Goal: Transaction & Acquisition: Book appointment/travel/reservation

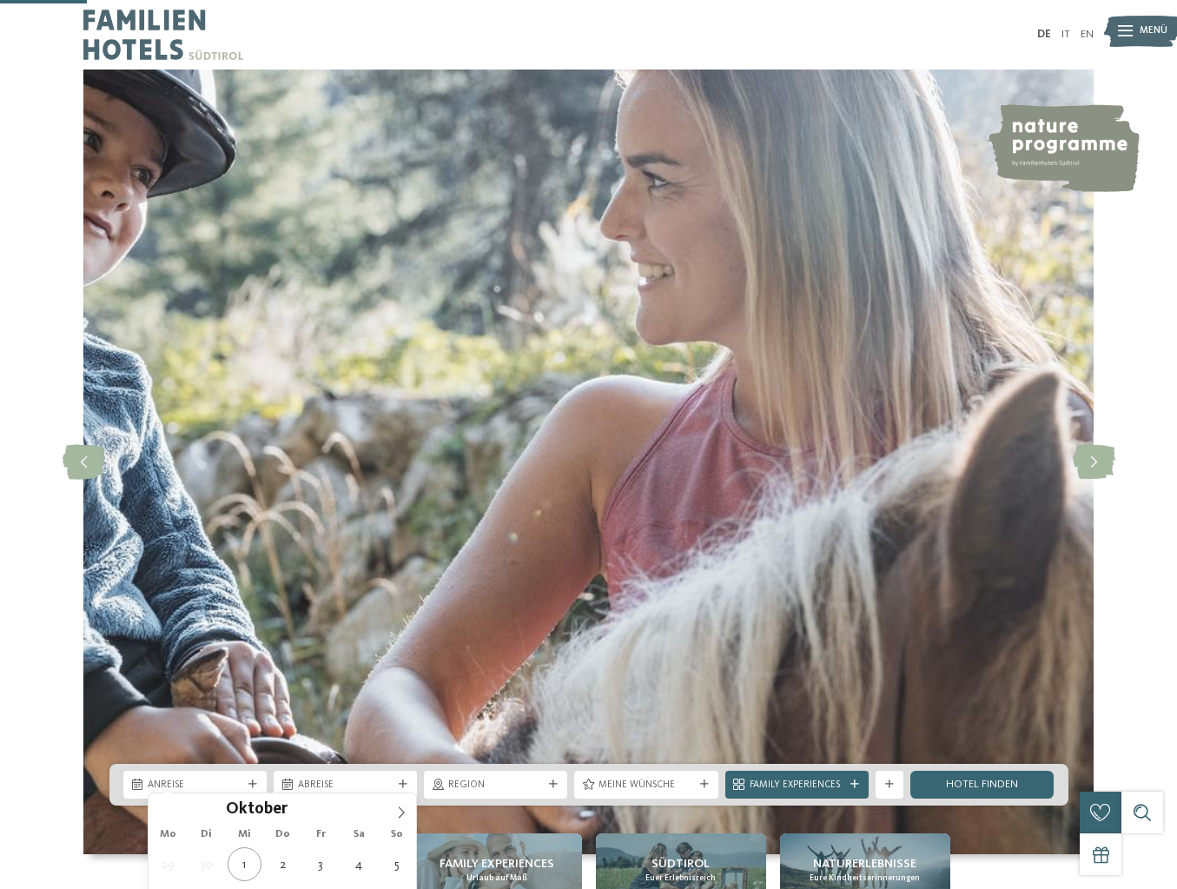
click at [211, 779] on span "Anreise" at bounding box center [195, 786] width 95 height 14
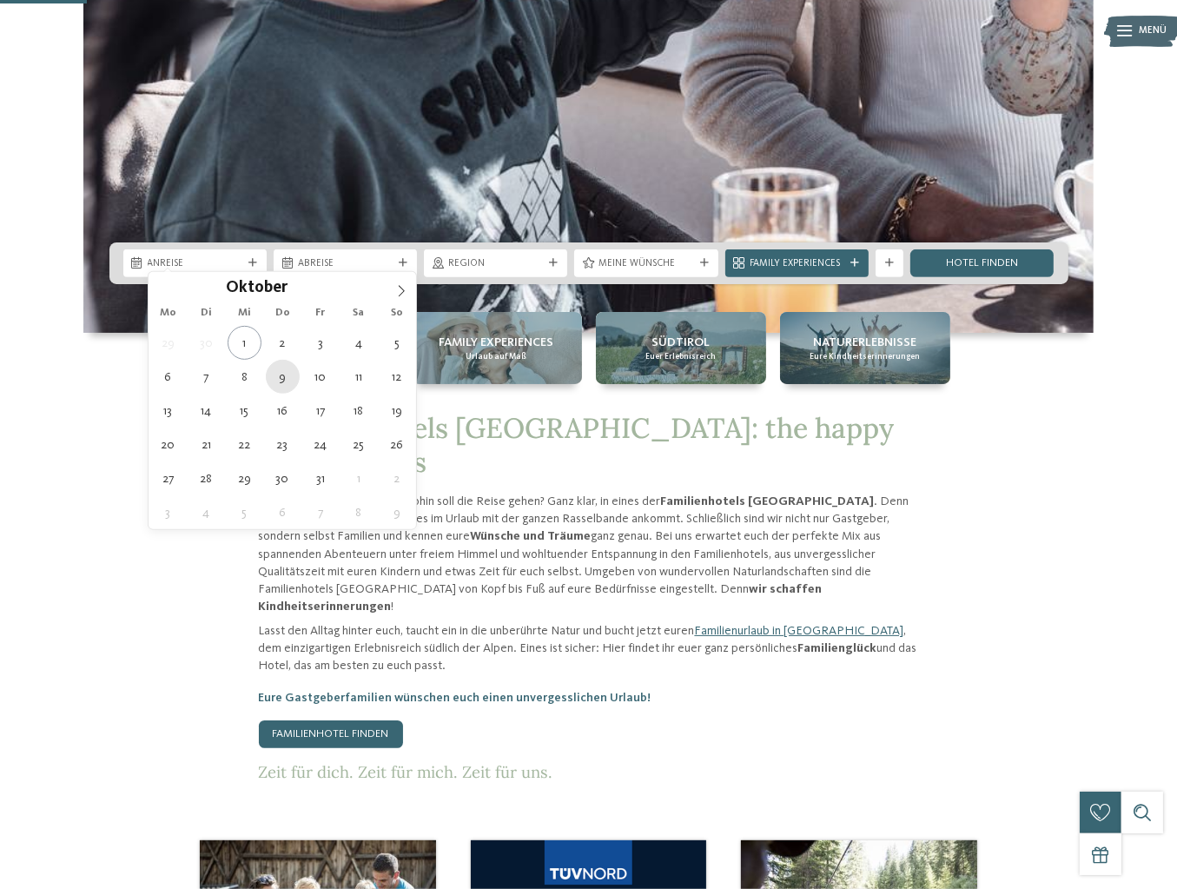
type div "09.10.2025"
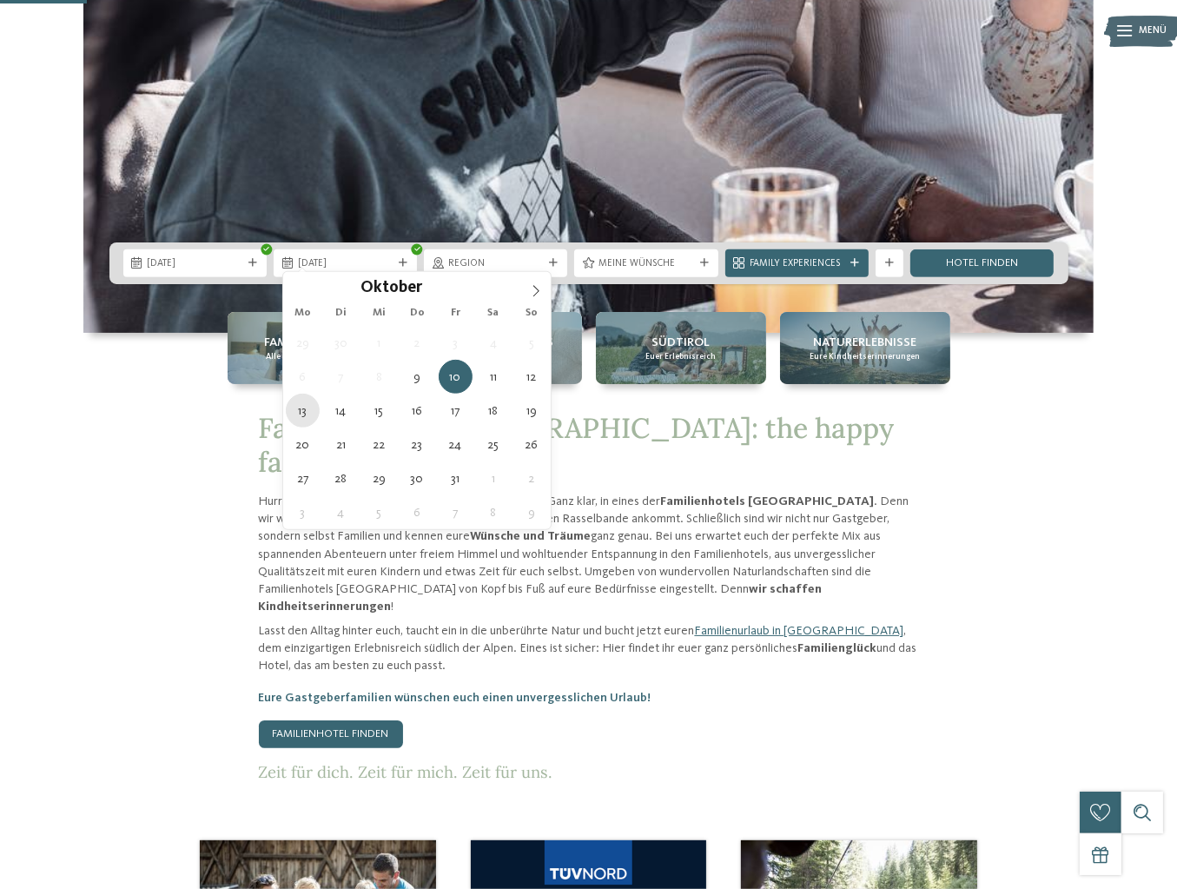
type div "13.10.2025"
drag, startPoint x: 309, startPoint y: 414, endPoint x: 356, endPoint y: 401, distance: 48.5
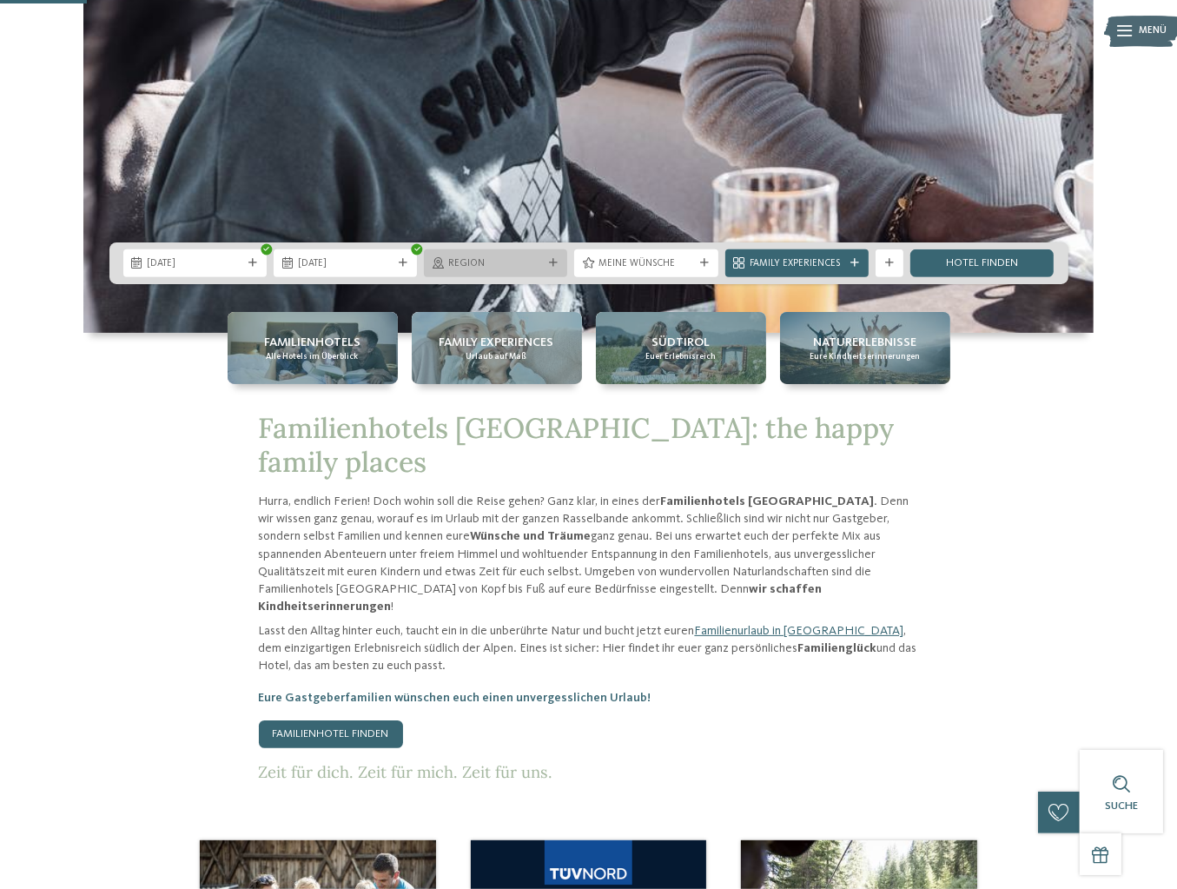
click at [514, 262] on span "Region" at bounding box center [495, 264] width 95 height 14
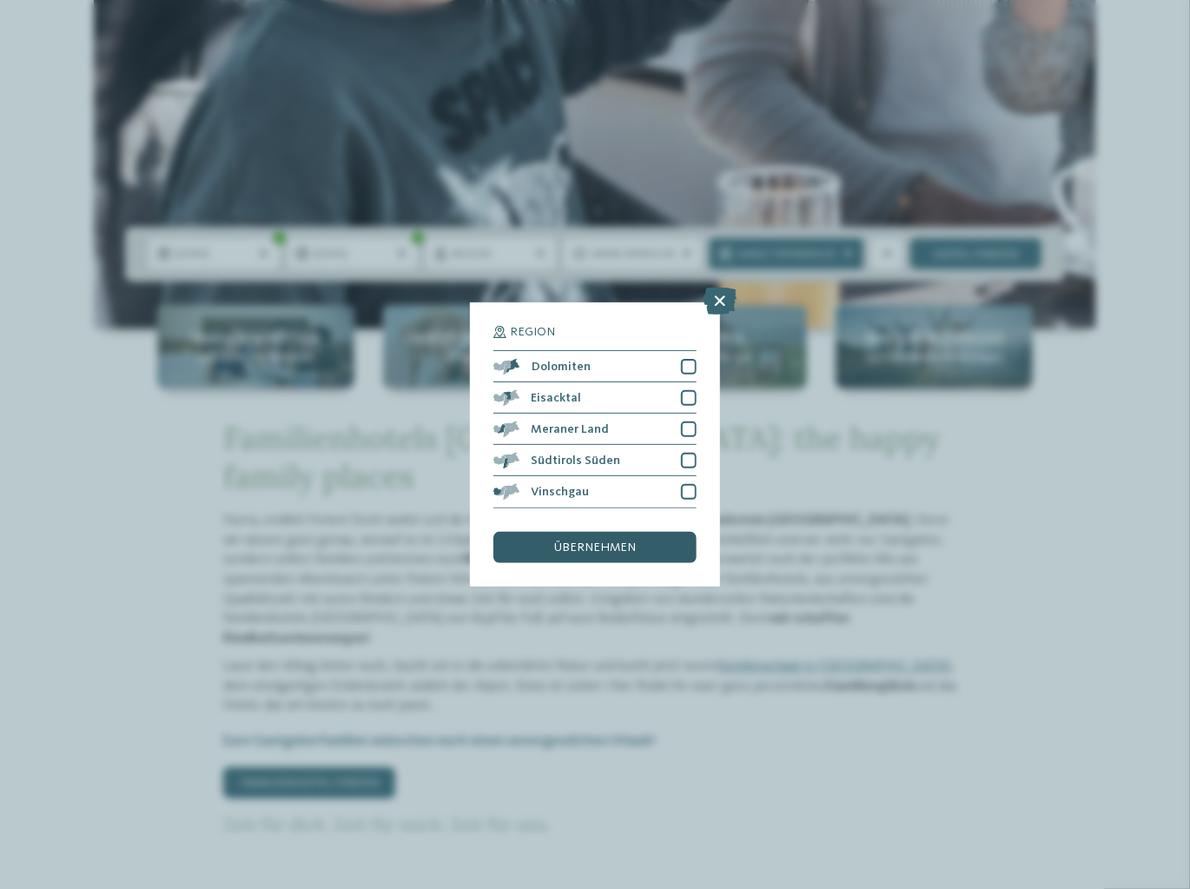
click at [646, 545] on div "übernehmen" at bounding box center [595, 547] width 203 height 31
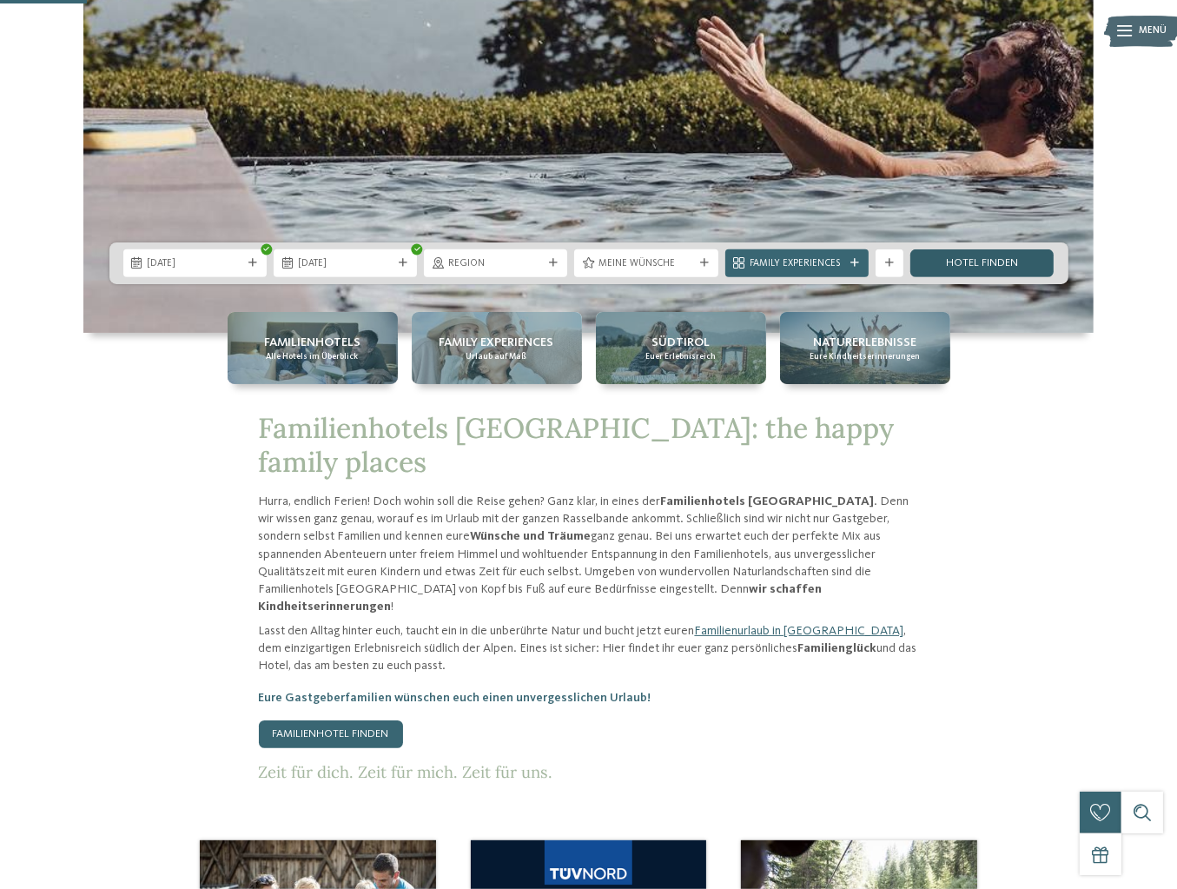
click at [990, 258] on link "Hotel finden" at bounding box center [982, 263] width 143 height 28
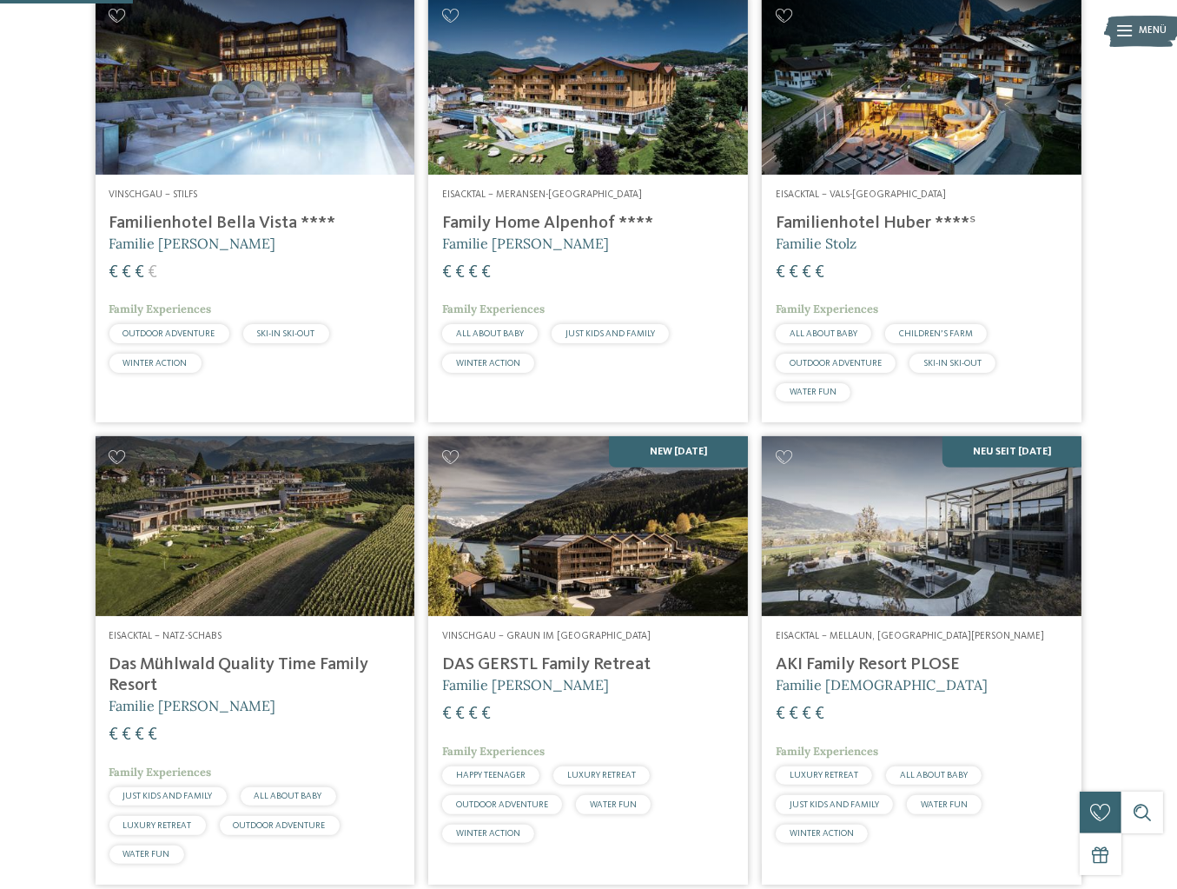
scroll to position [503, 0]
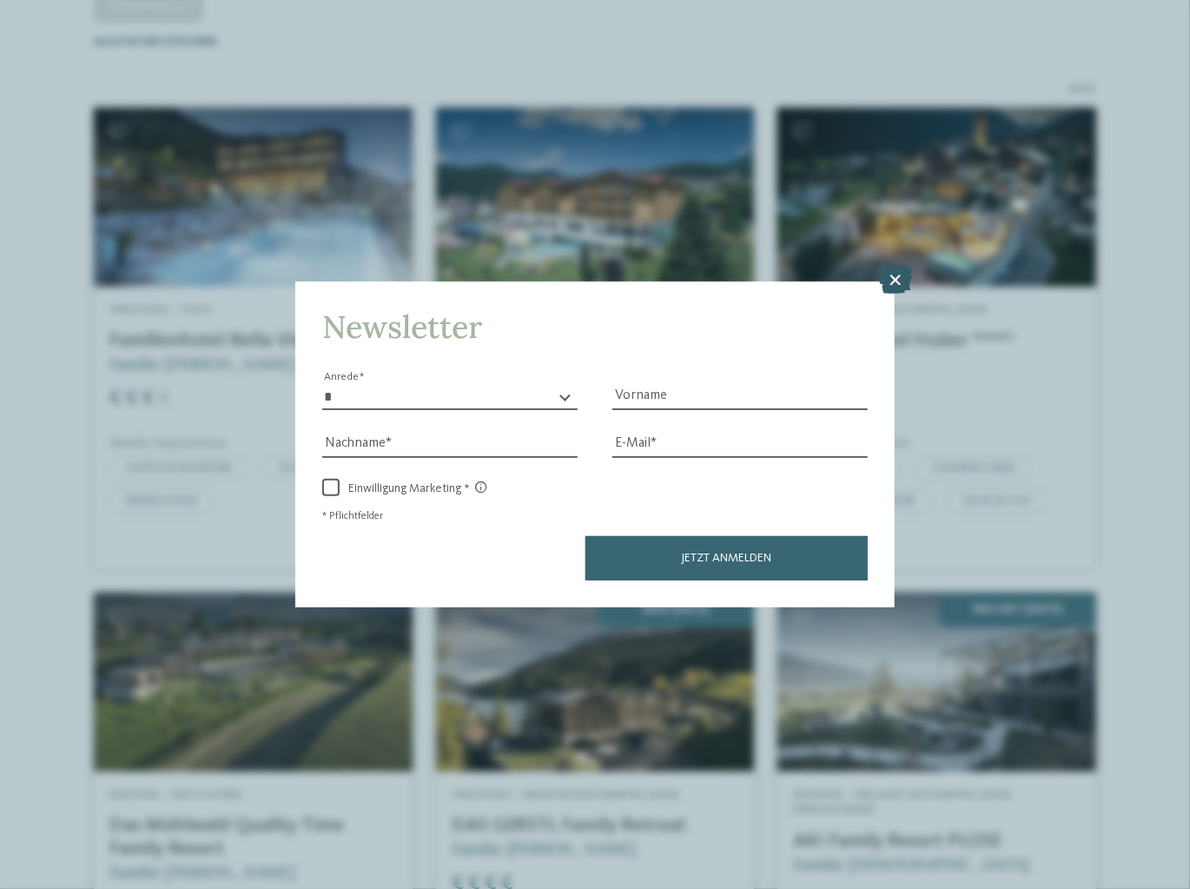
click at [891, 284] on icon at bounding box center [895, 280] width 34 height 28
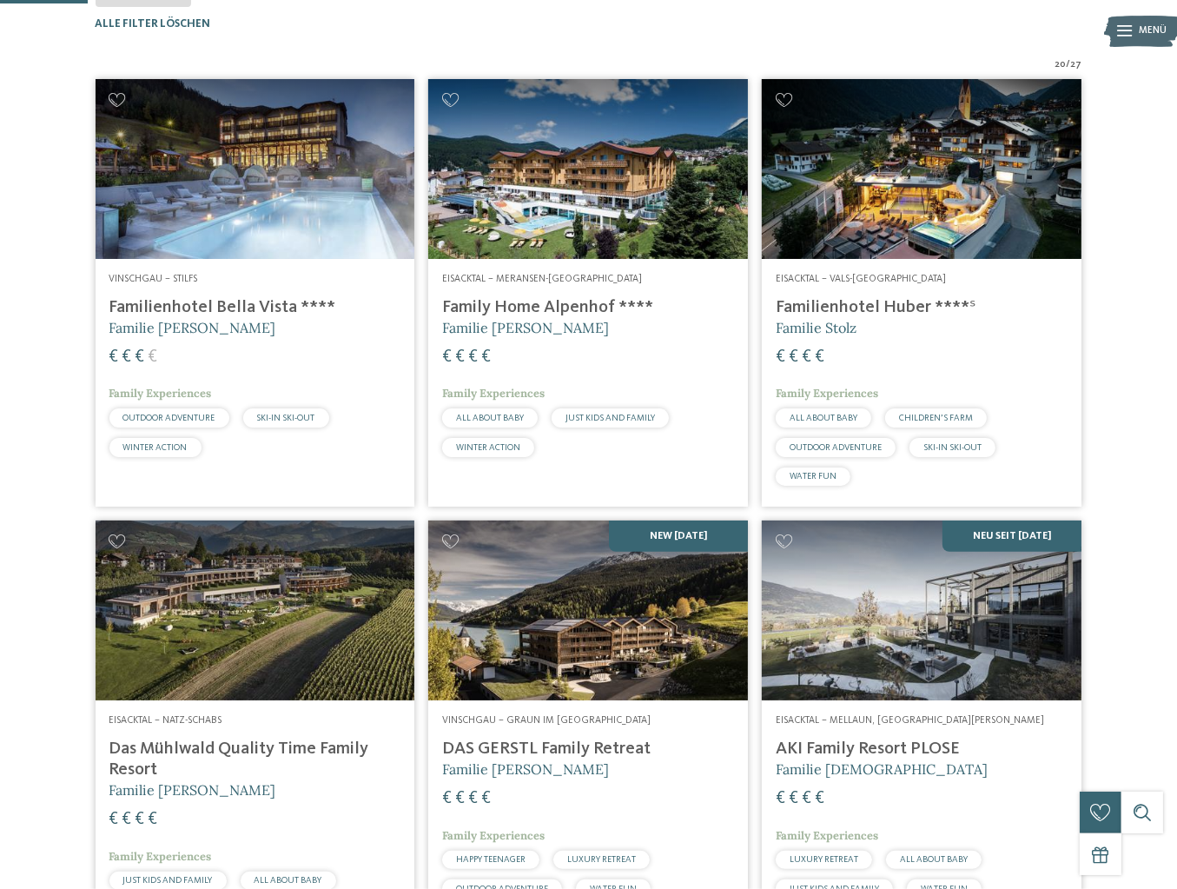
scroll to position [242, 0]
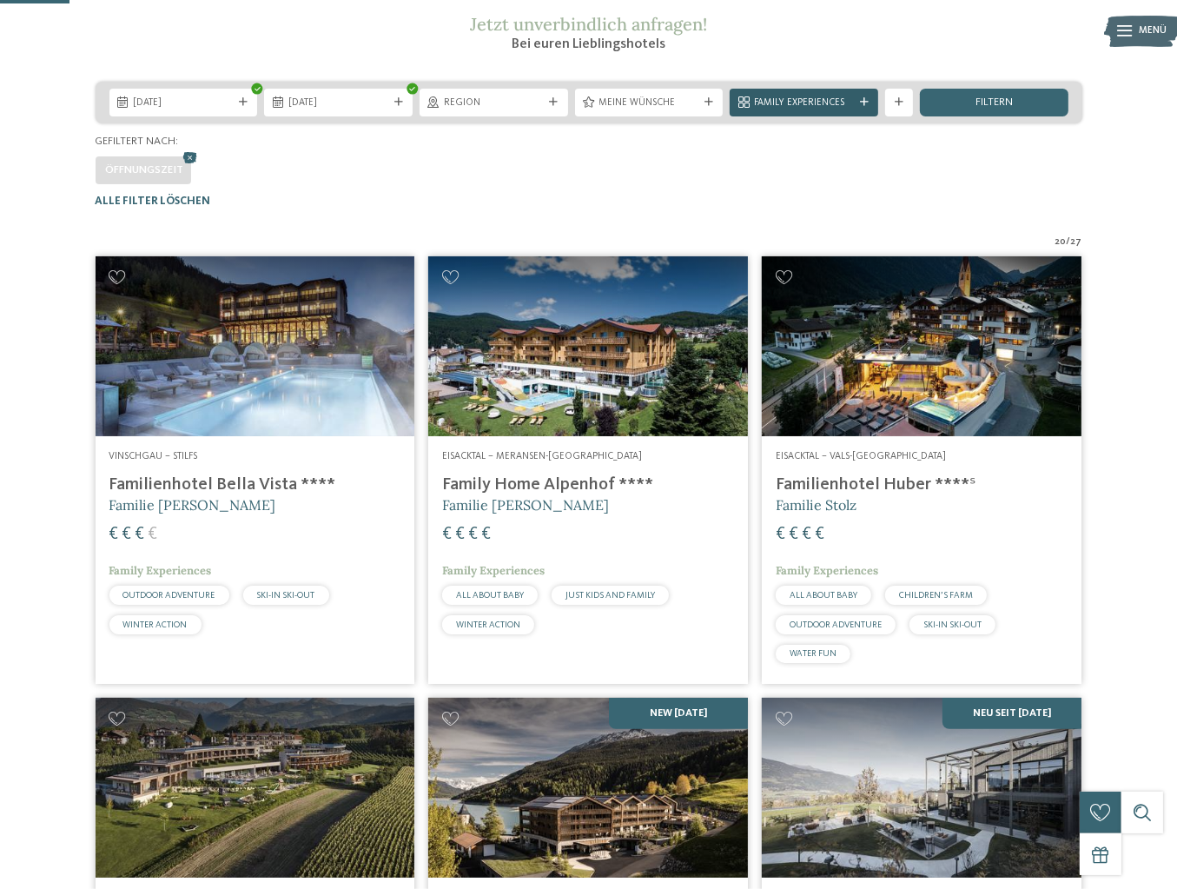
click at [858, 107] on div at bounding box center [865, 102] width 14 height 9
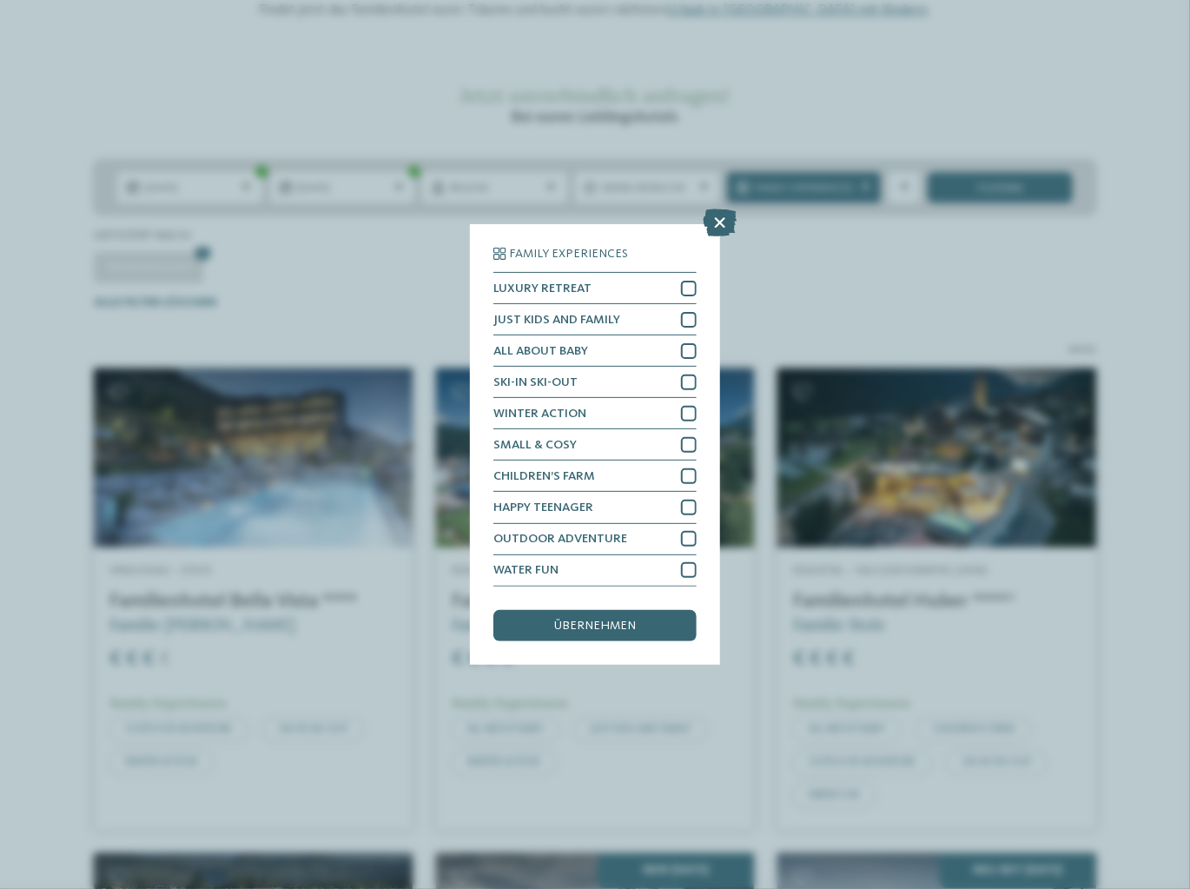
click at [719, 221] on icon at bounding box center [721, 223] width 34 height 28
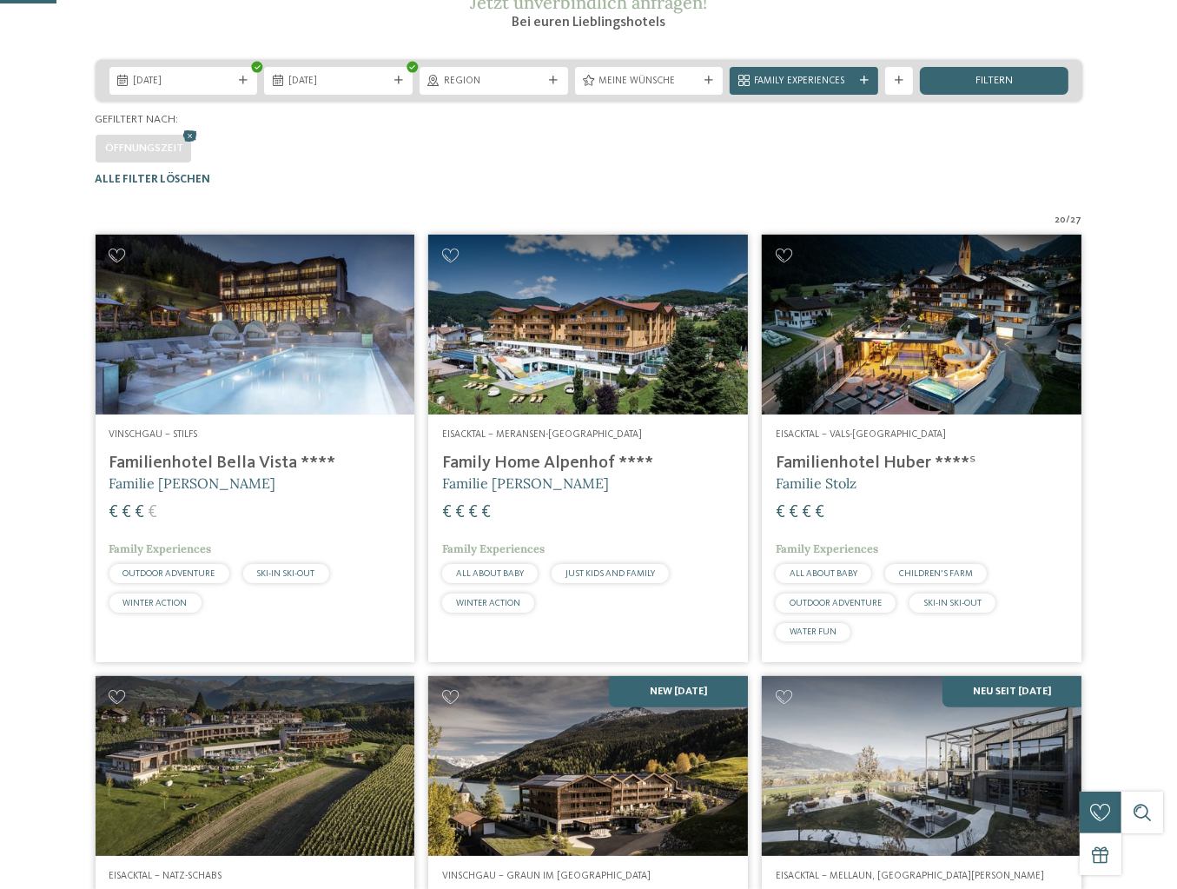
scroll to position [521, 0]
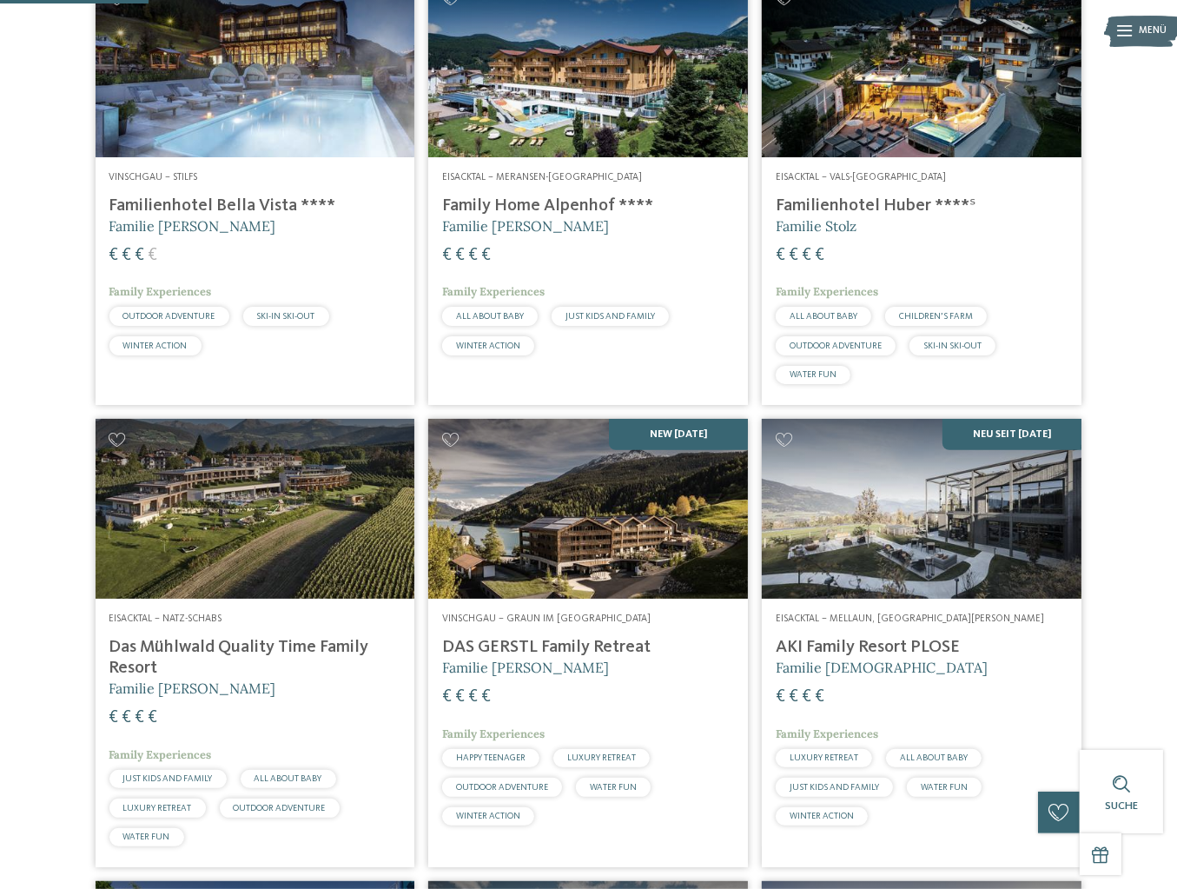
click at [240, 216] on h4 "Familienhotel Bella Vista ****" at bounding box center [255, 206] width 292 height 21
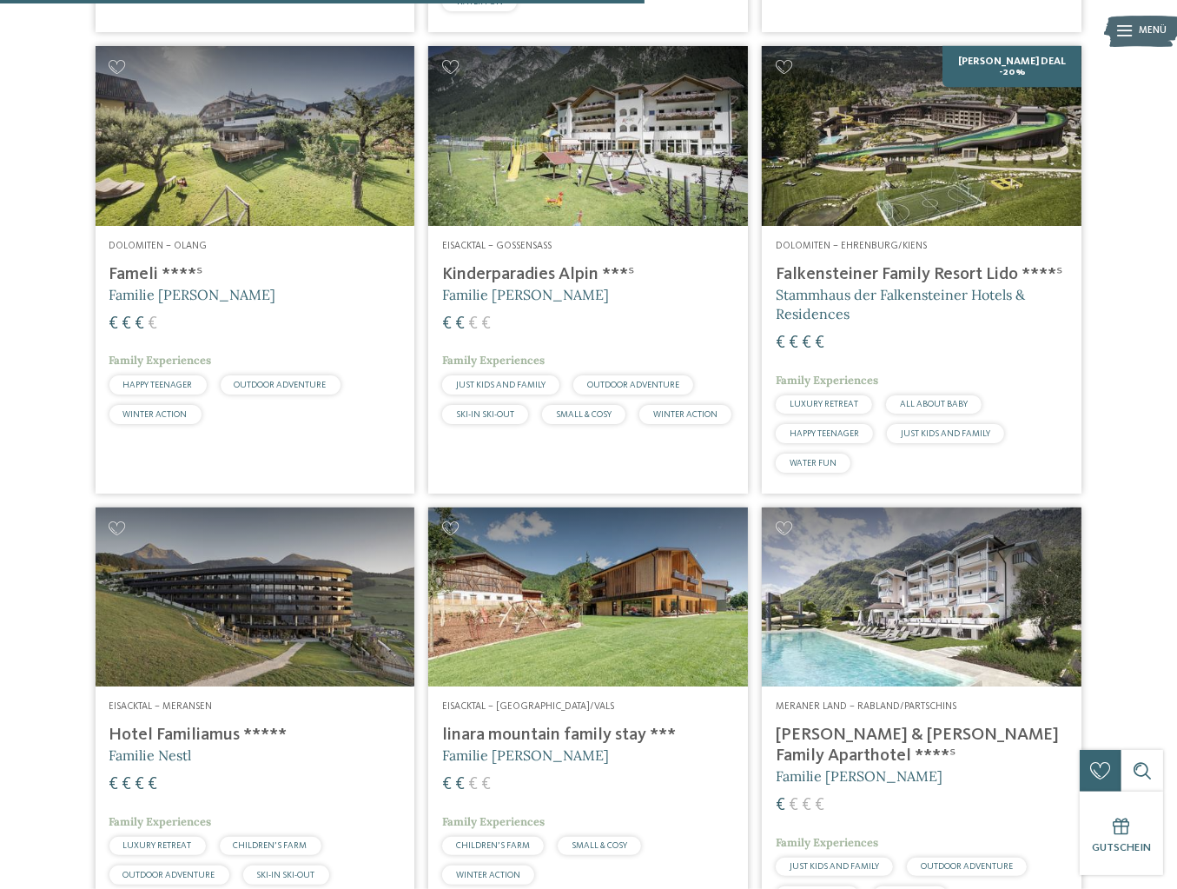
scroll to position [2259, 0]
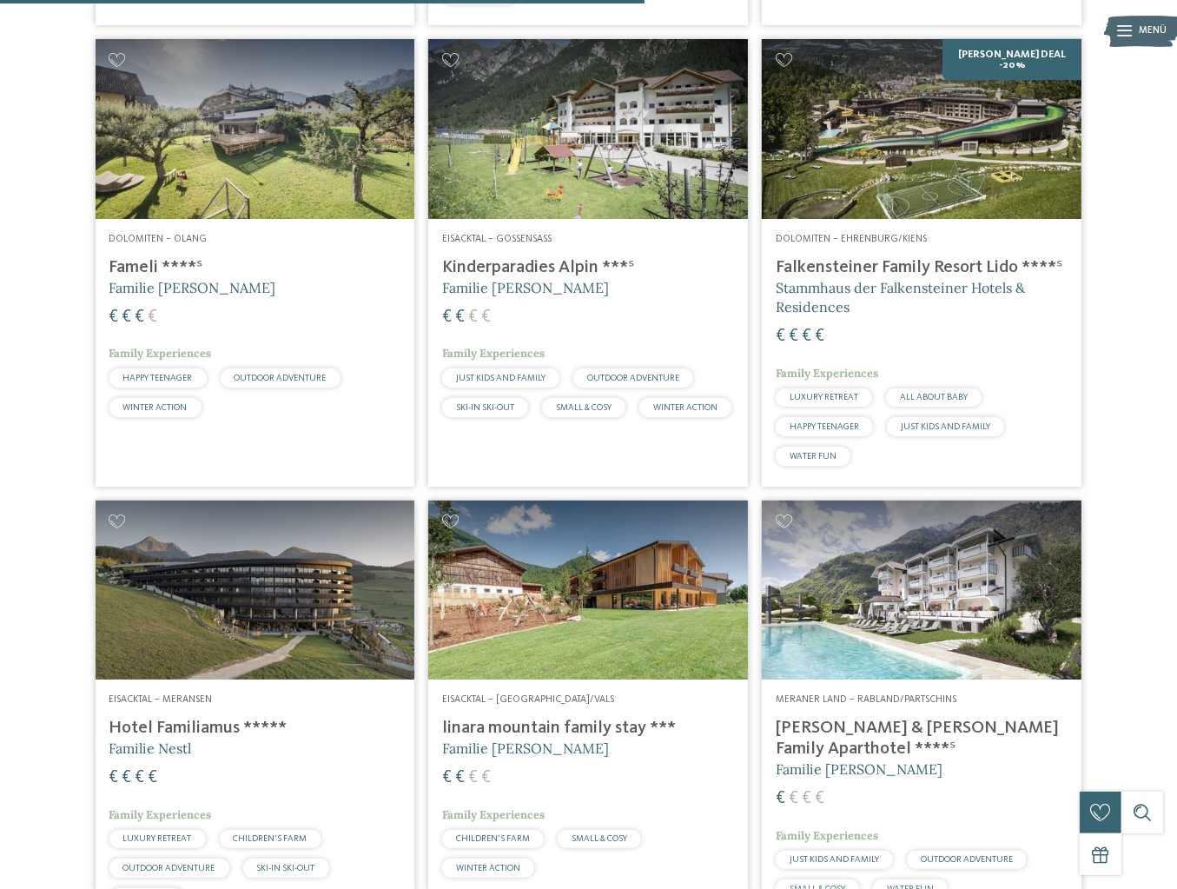
click at [853, 278] on h4 "Falkensteiner Family Resort Lido ****ˢ" at bounding box center [922, 267] width 292 height 21
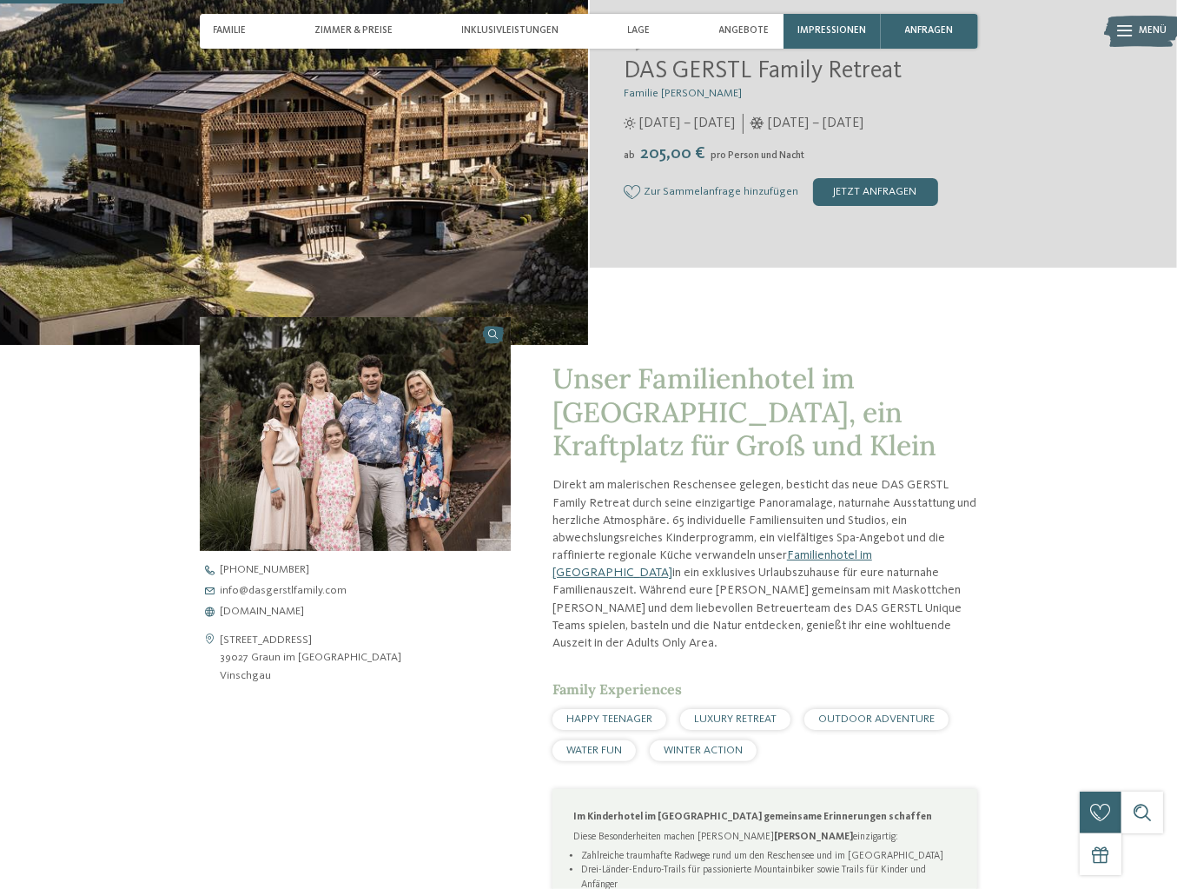
scroll to position [261, 0]
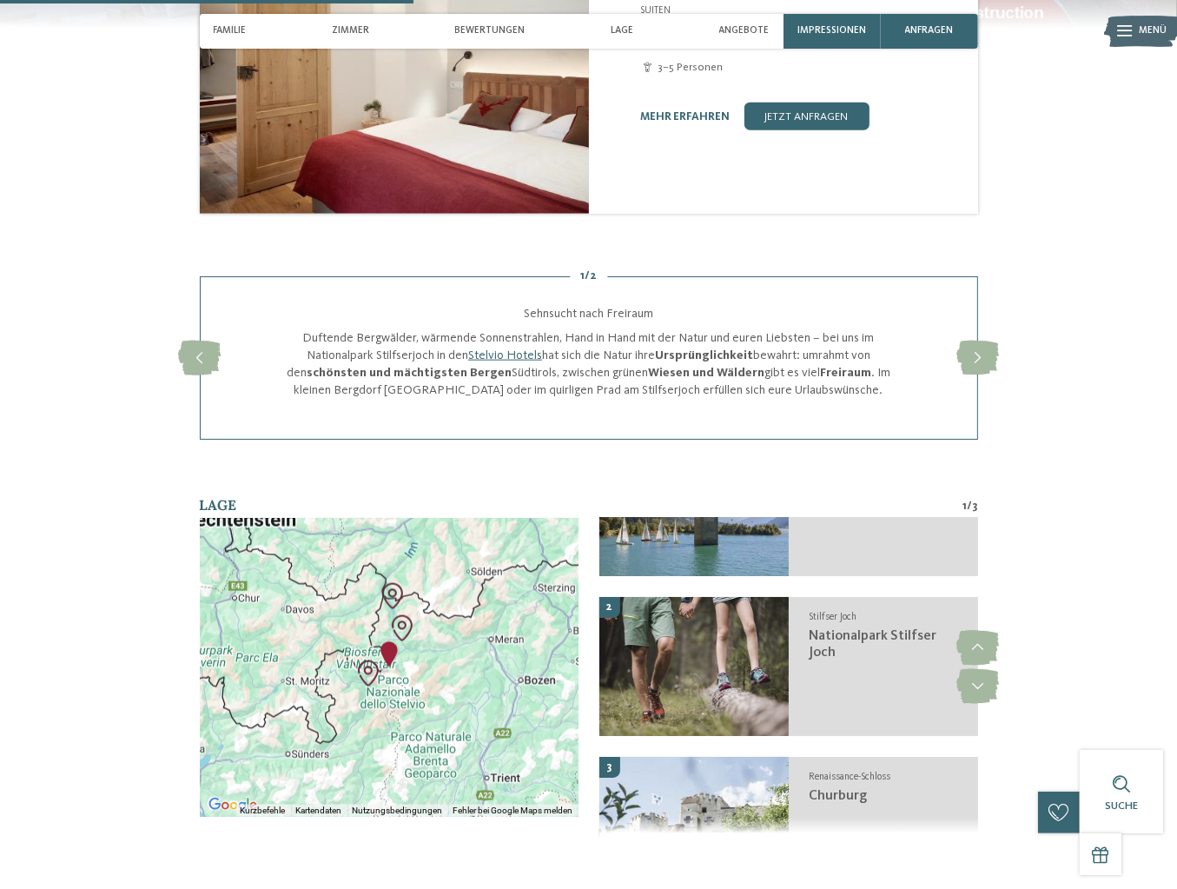
scroll to position [1825, 0]
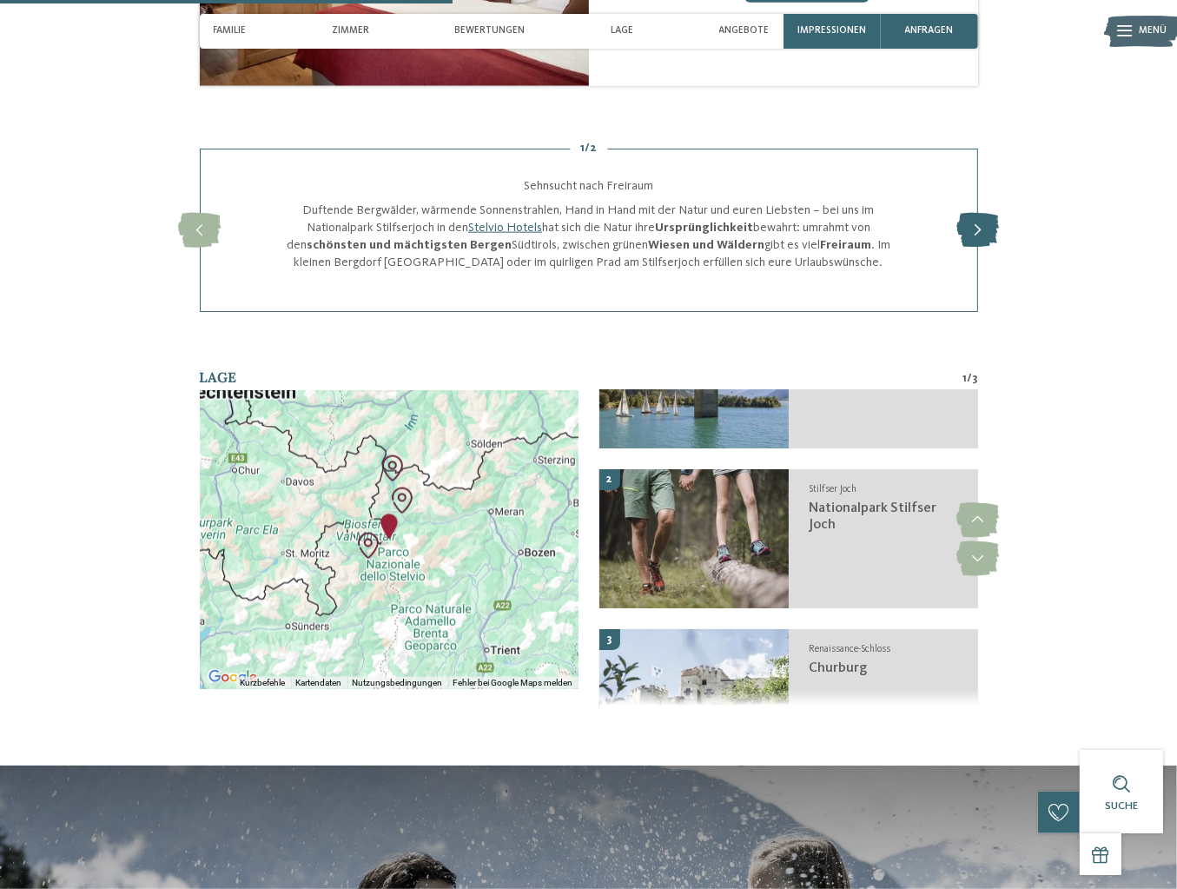
click at [999, 248] on icon at bounding box center [978, 230] width 43 height 35
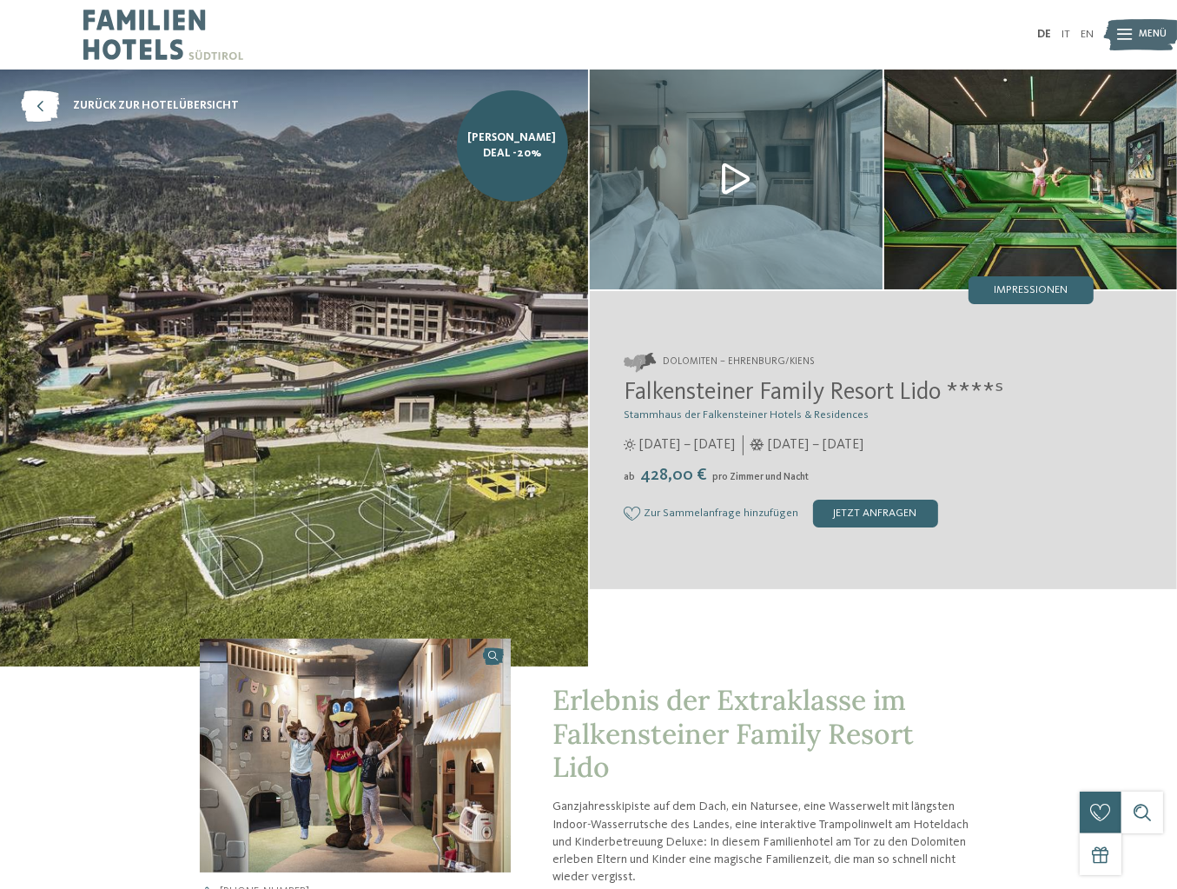
click at [321, 372] on img at bounding box center [294, 368] width 588 height 597
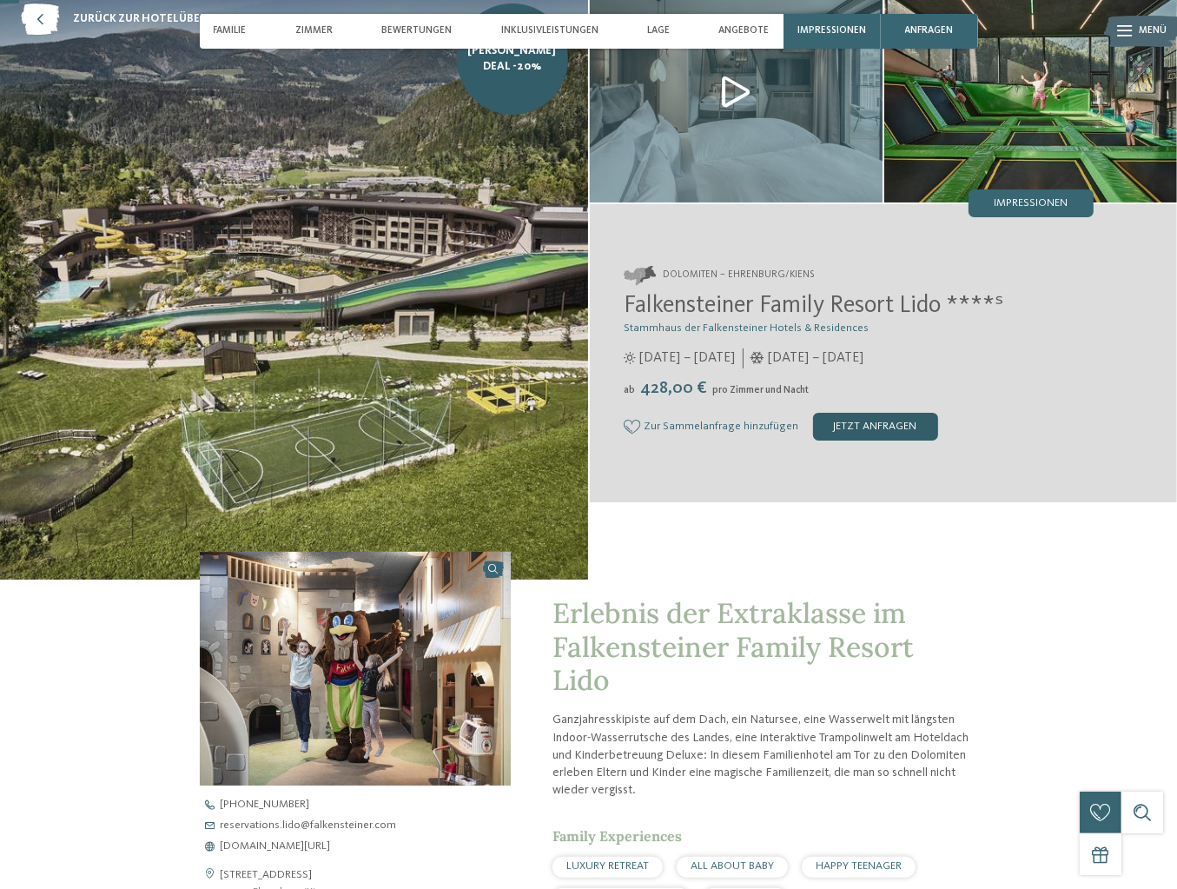
scroll to position [87, 0]
click at [938, 441] on div "jetzt anfragen" at bounding box center [875, 427] width 125 height 28
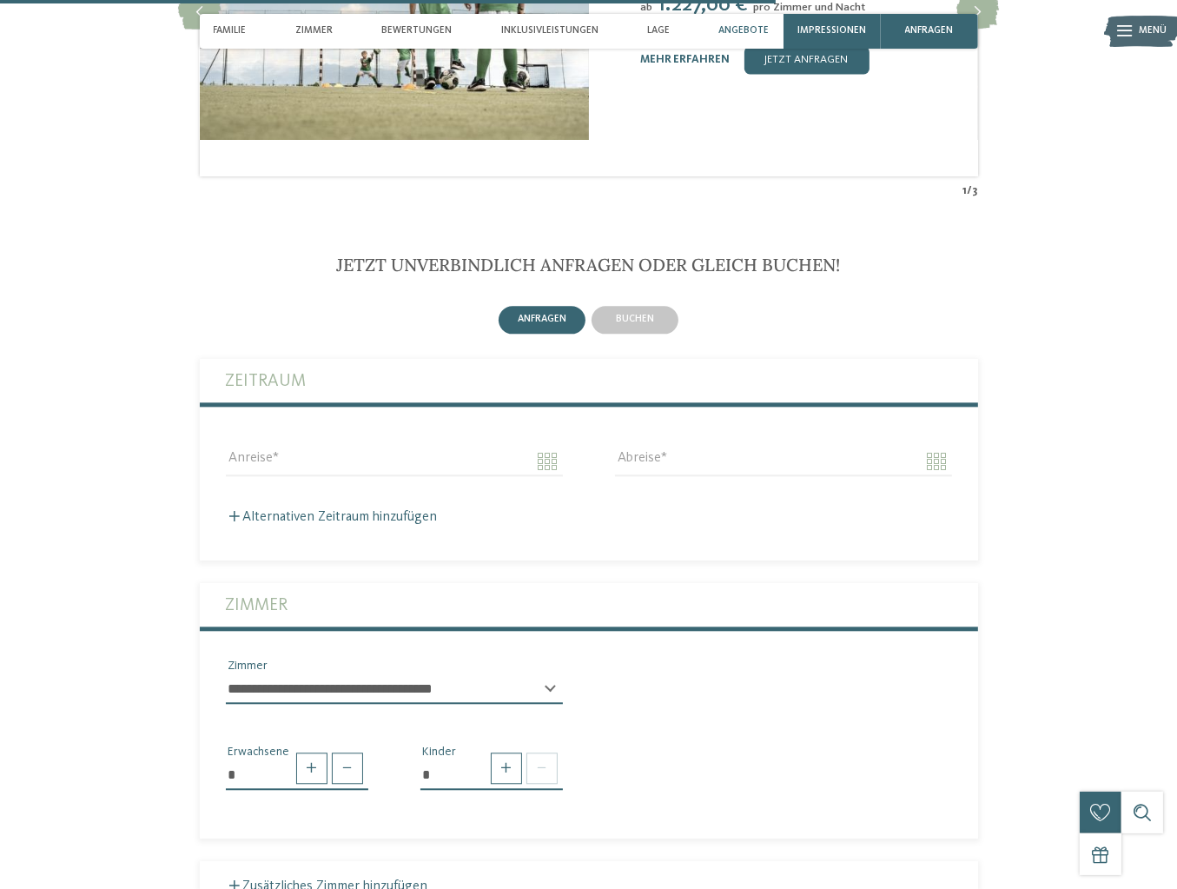
scroll to position [3474, 0]
click at [999, 30] on icon at bounding box center [978, 13] width 43 height 35
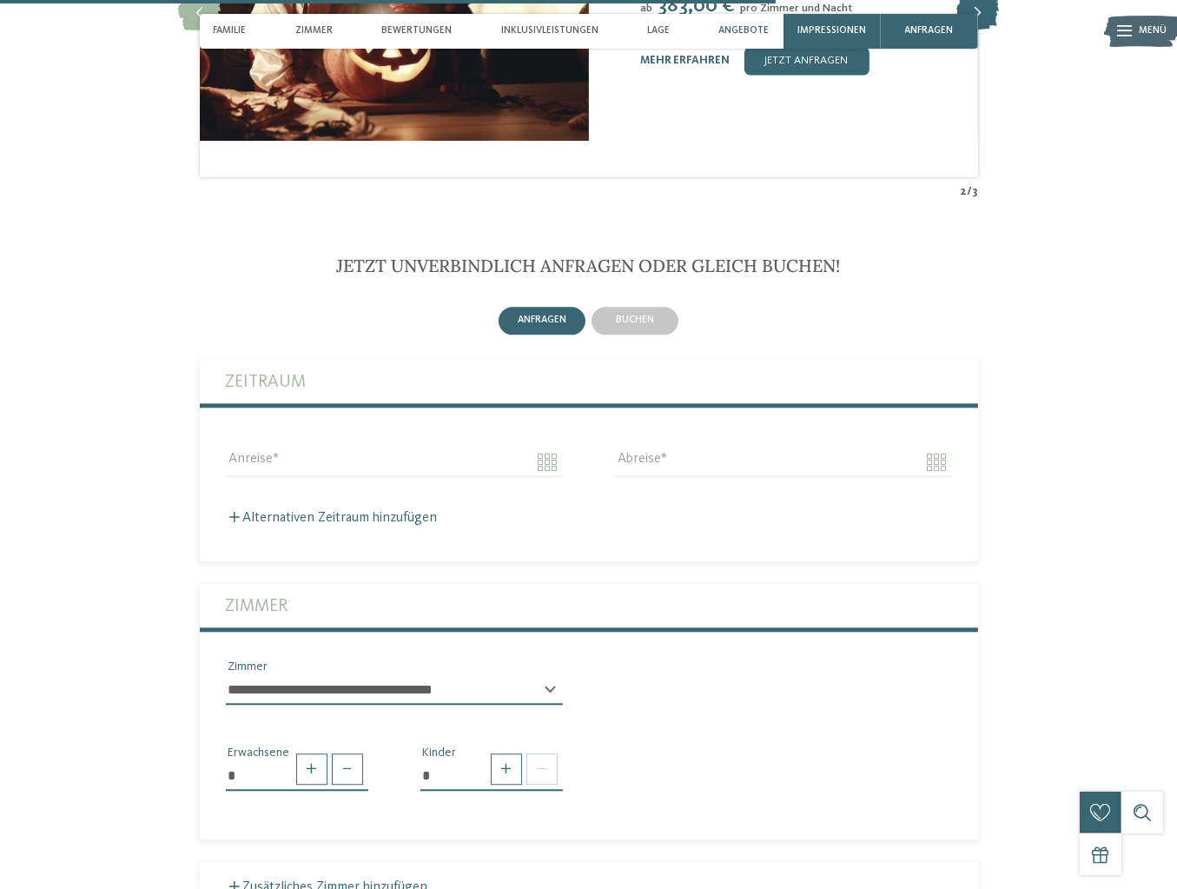
click at [999, 30] on icon at bounding box center [978, 13] width 43 height 35
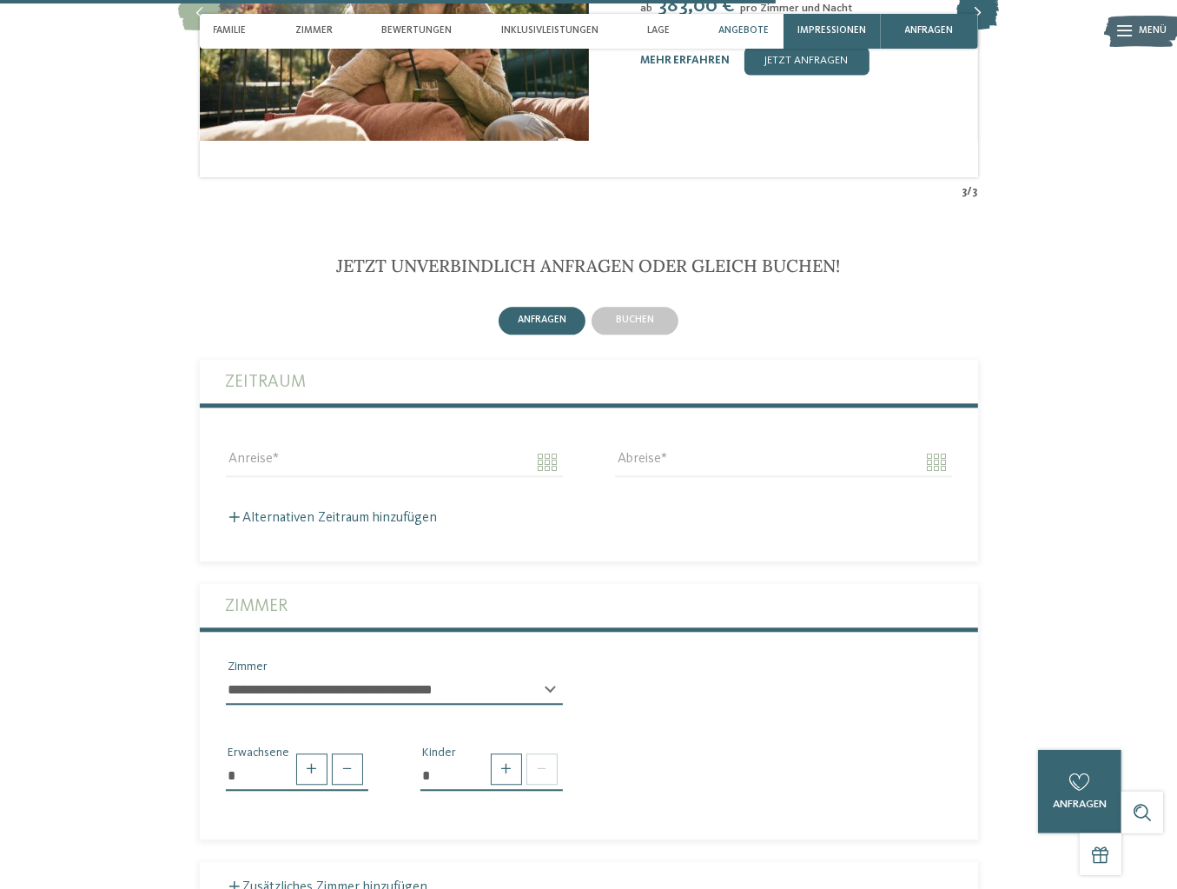
click at [999, 30] on icon at bounding box center [978, 13] width 43 height 35
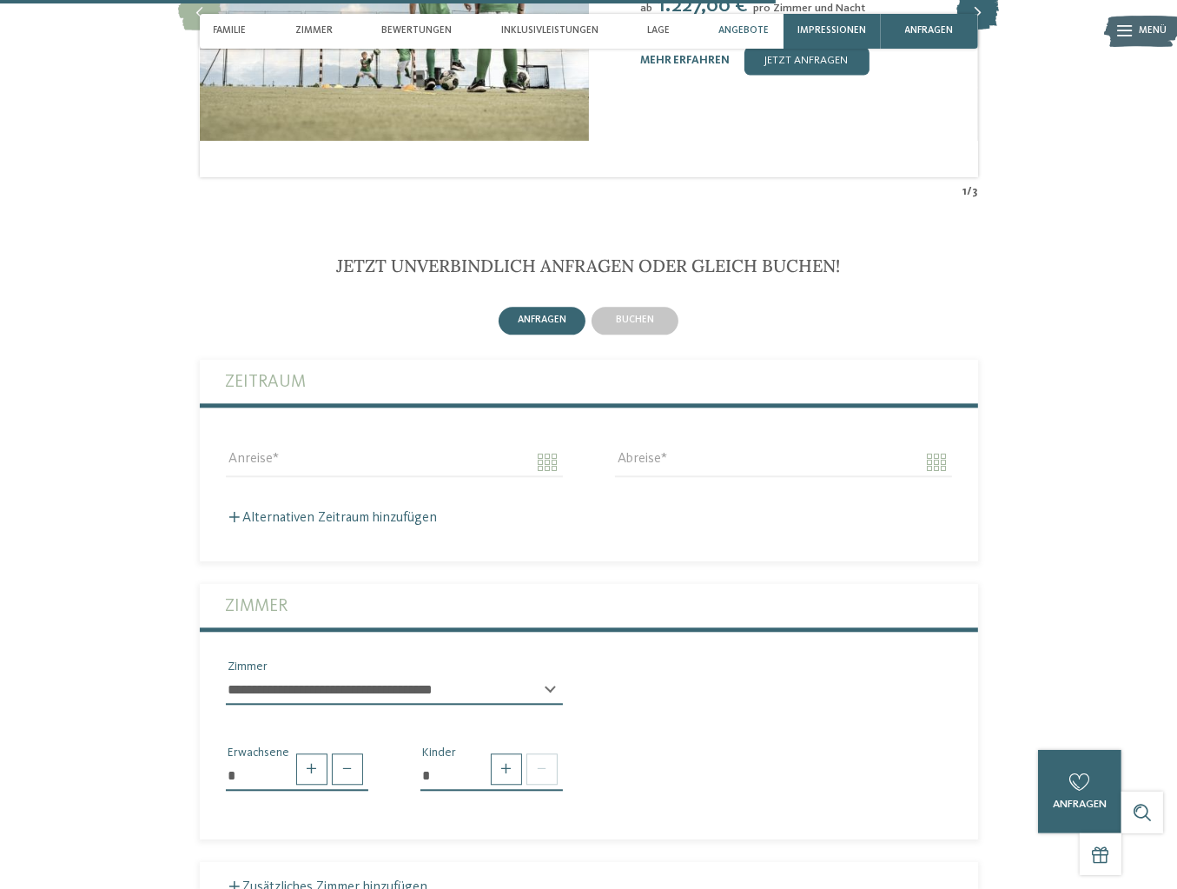
click at [999, 30] on icon at bounding box center [978, 13] width 43 height 35
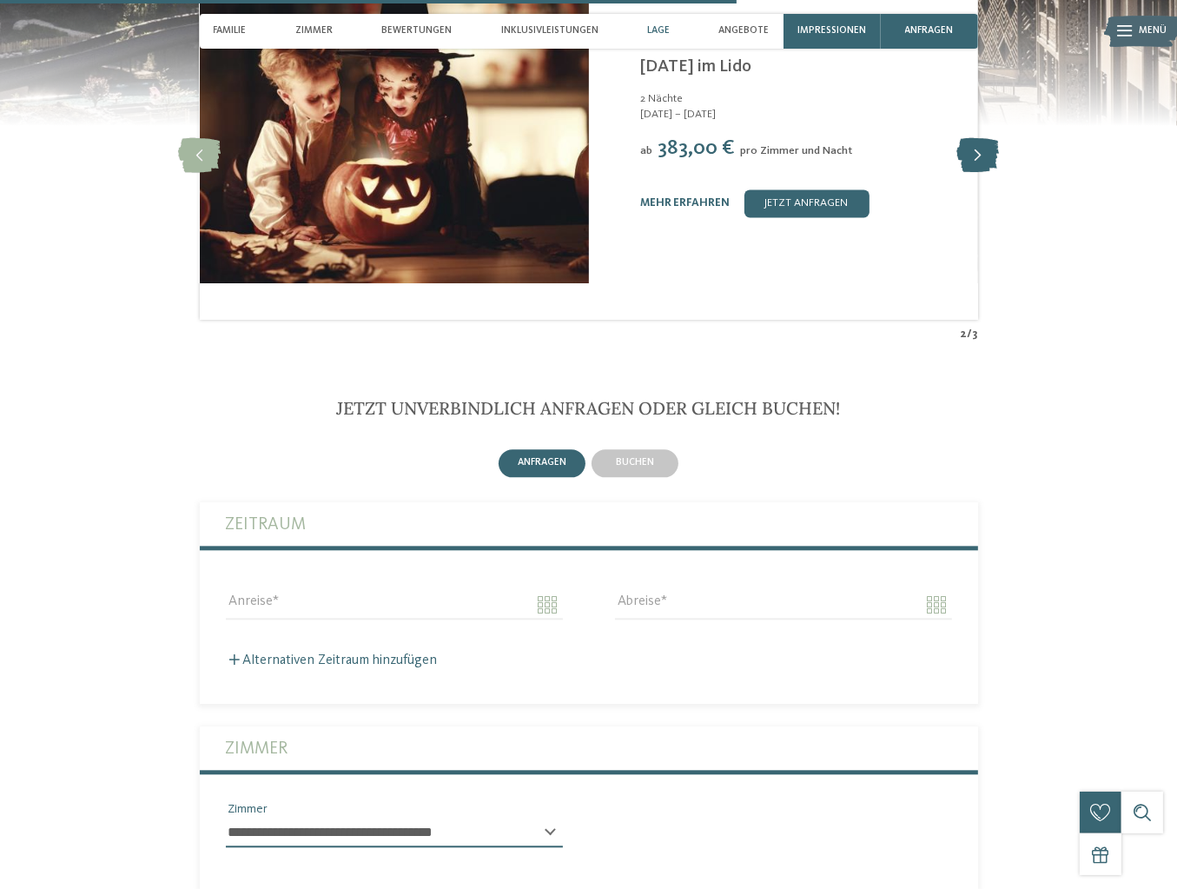
scroll to position [3300, 0]
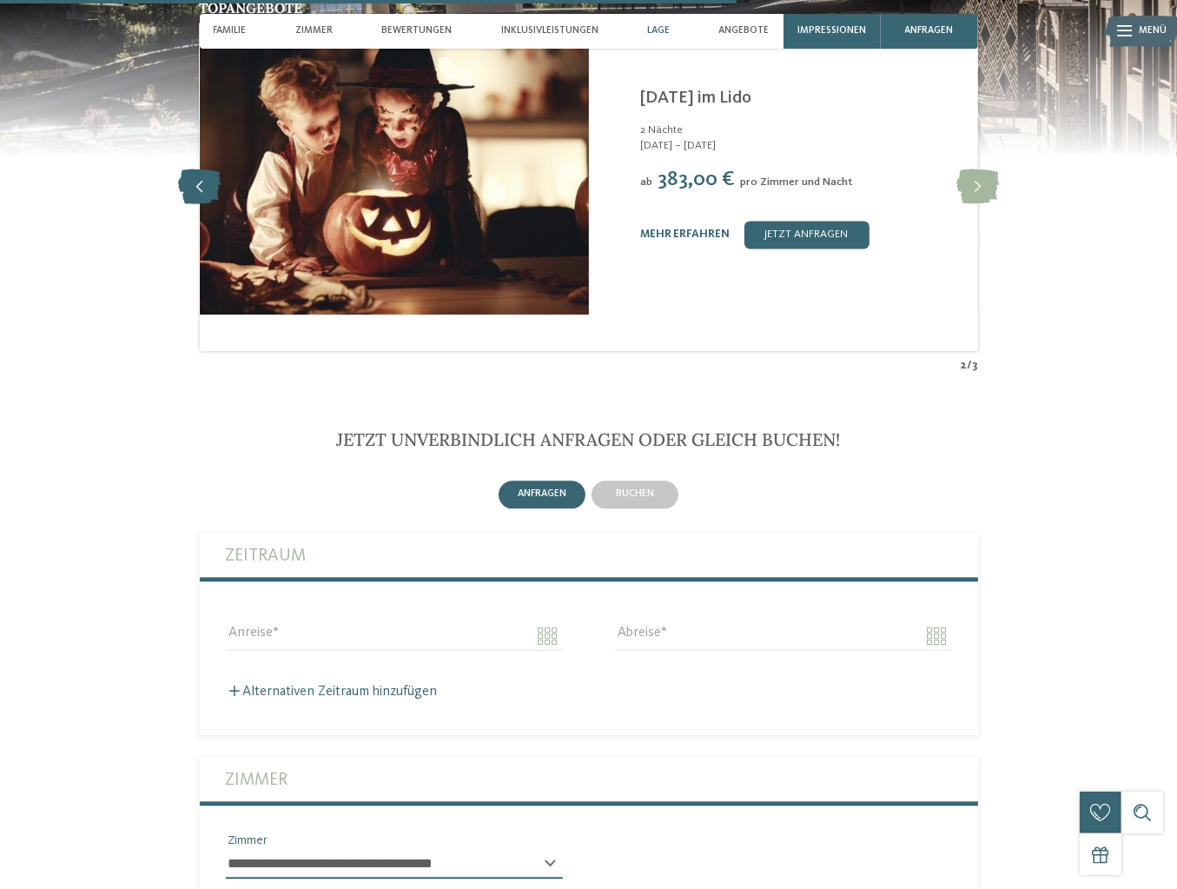
click at [125, 374] on div "Topangebote slide 3 of 3 Falkensteiner Family Resort Lido ****S Ehrenburg/Kiens…" at bounding box center [588, 187] width 945 height 373
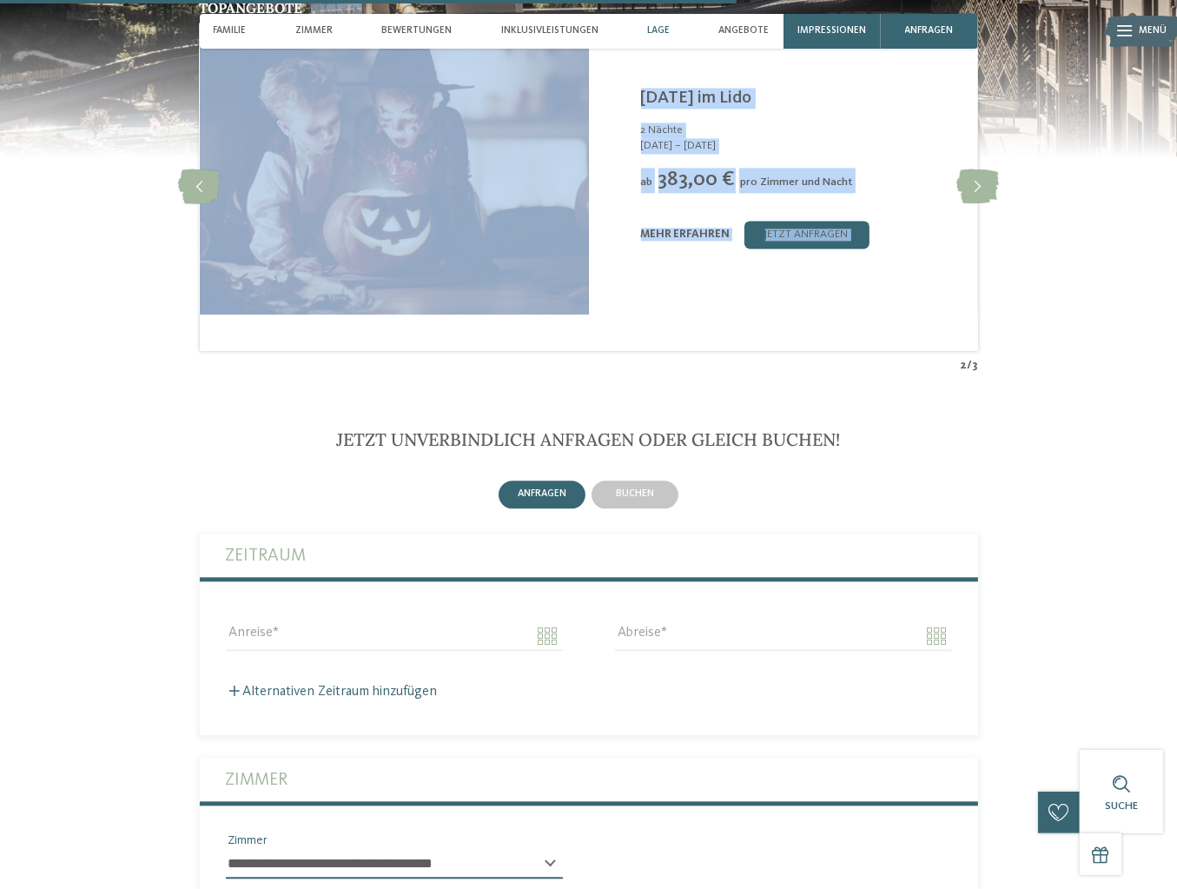
click at [1060, 374] on div "Topangebote slide 3 of 3 Falkensteiner Family Resort Lido ****S Ehrenburg/Kiens…" at bounding box center [588, 187] width 945 height 373
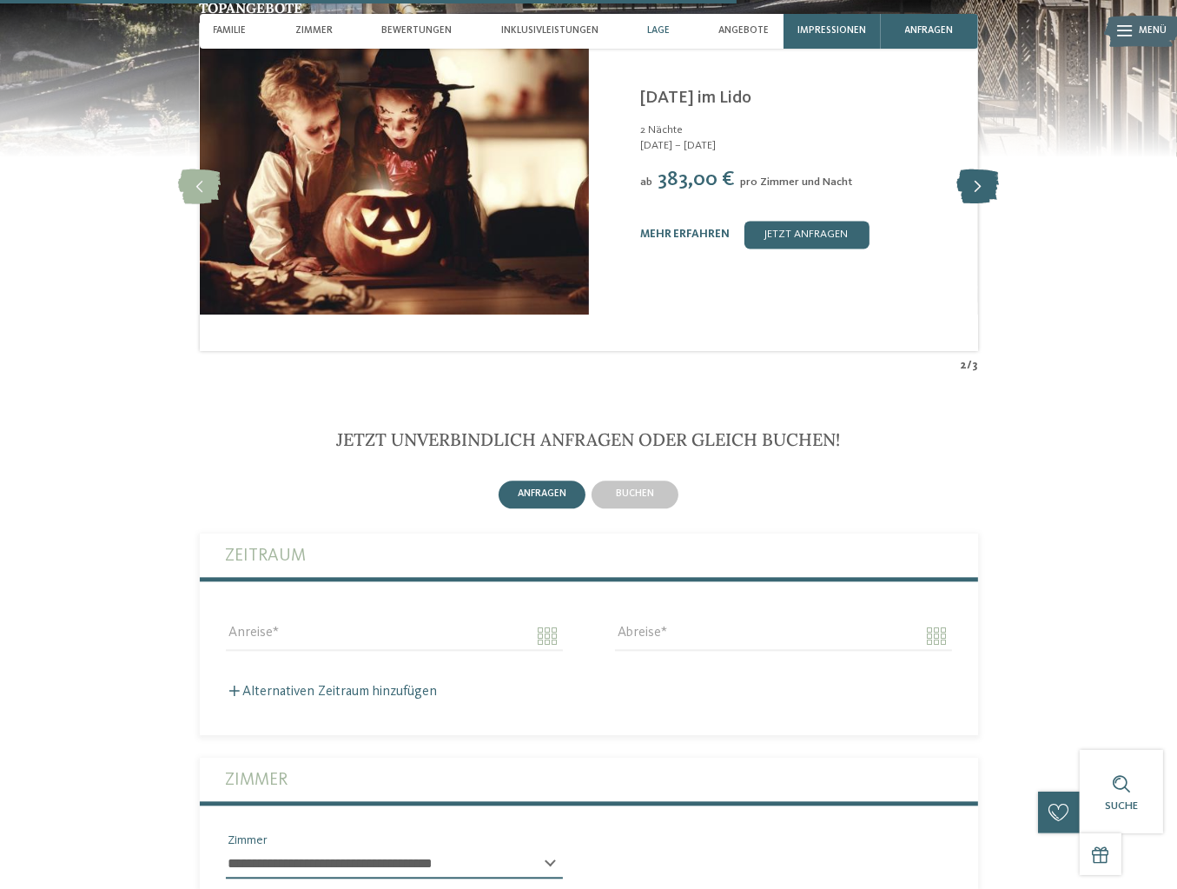
click at [999, 204] on icon at bounding box center [978, 186] width 43 height 35
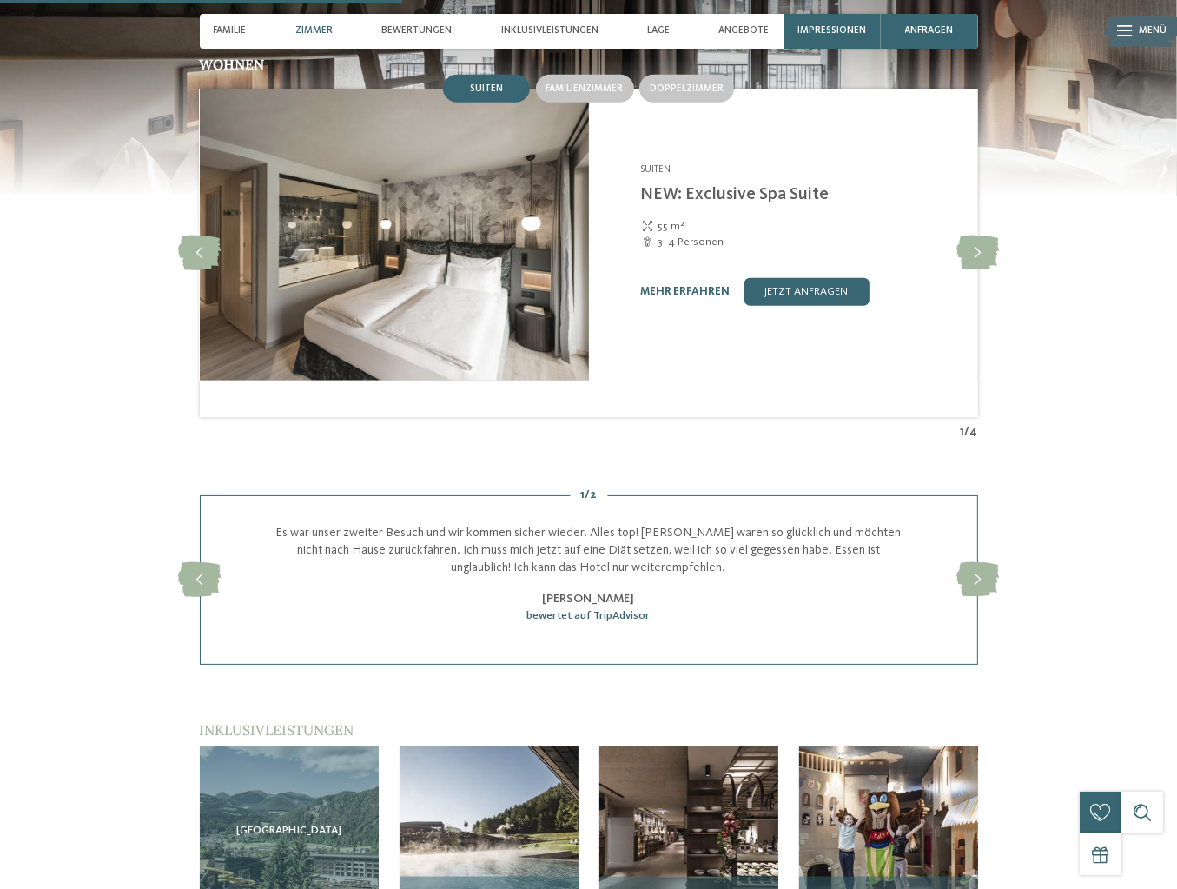
scroll to position [1649, 0]
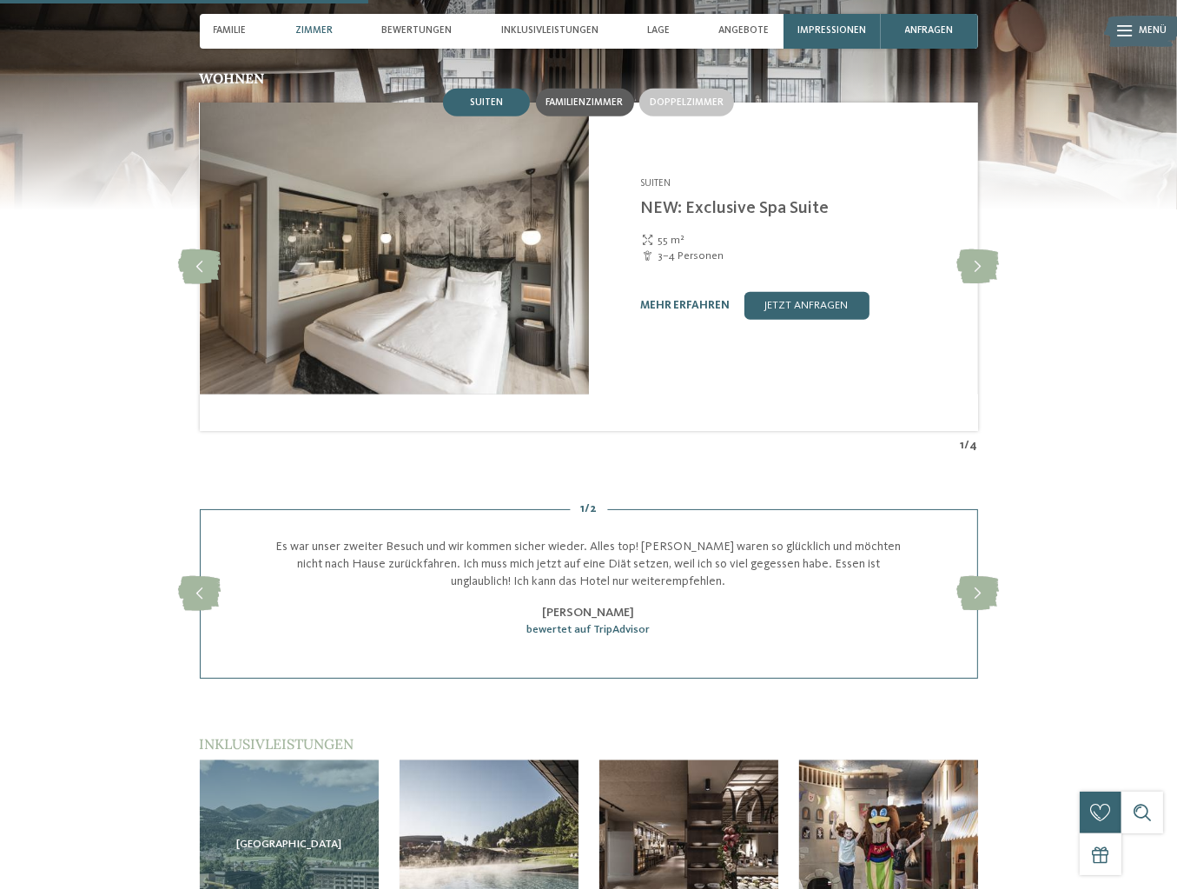
click at [605, 116] on div "Familienzimmer" at bounding box center [585, 103] width 98 height 28
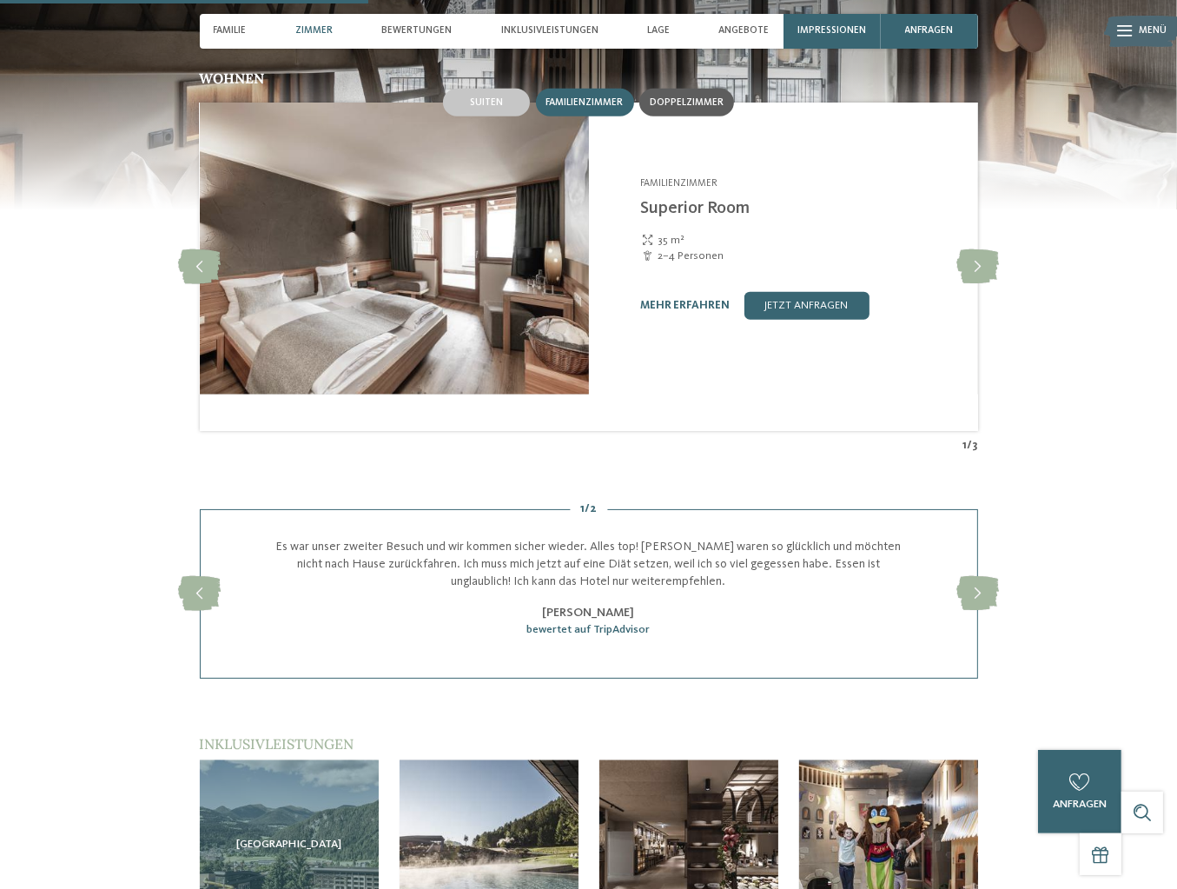
click at [659, 116] on div "Doppelzimmer" at bounding box center [687, 103] width 95 height 28
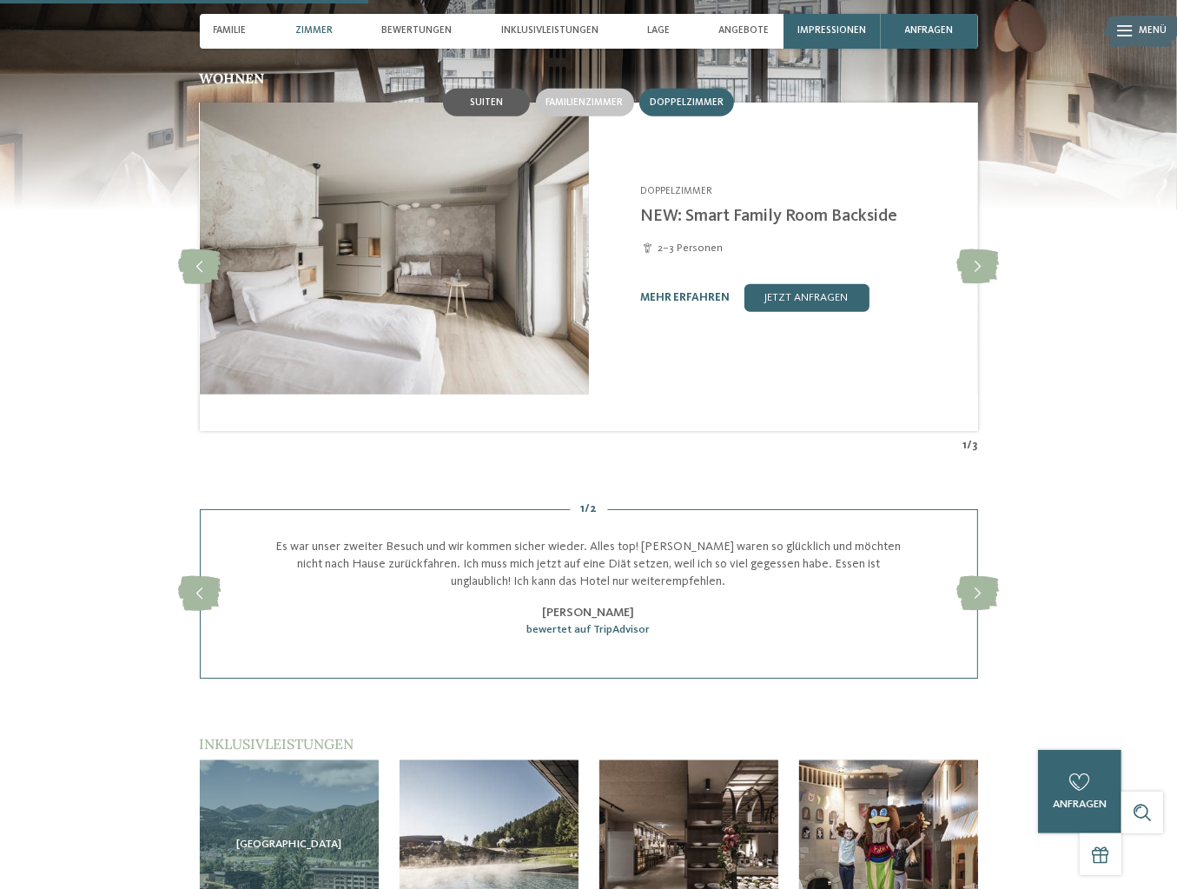
click at [462, 116] on div "Suiten" at bounding box center [486, 103] width 87 height 28
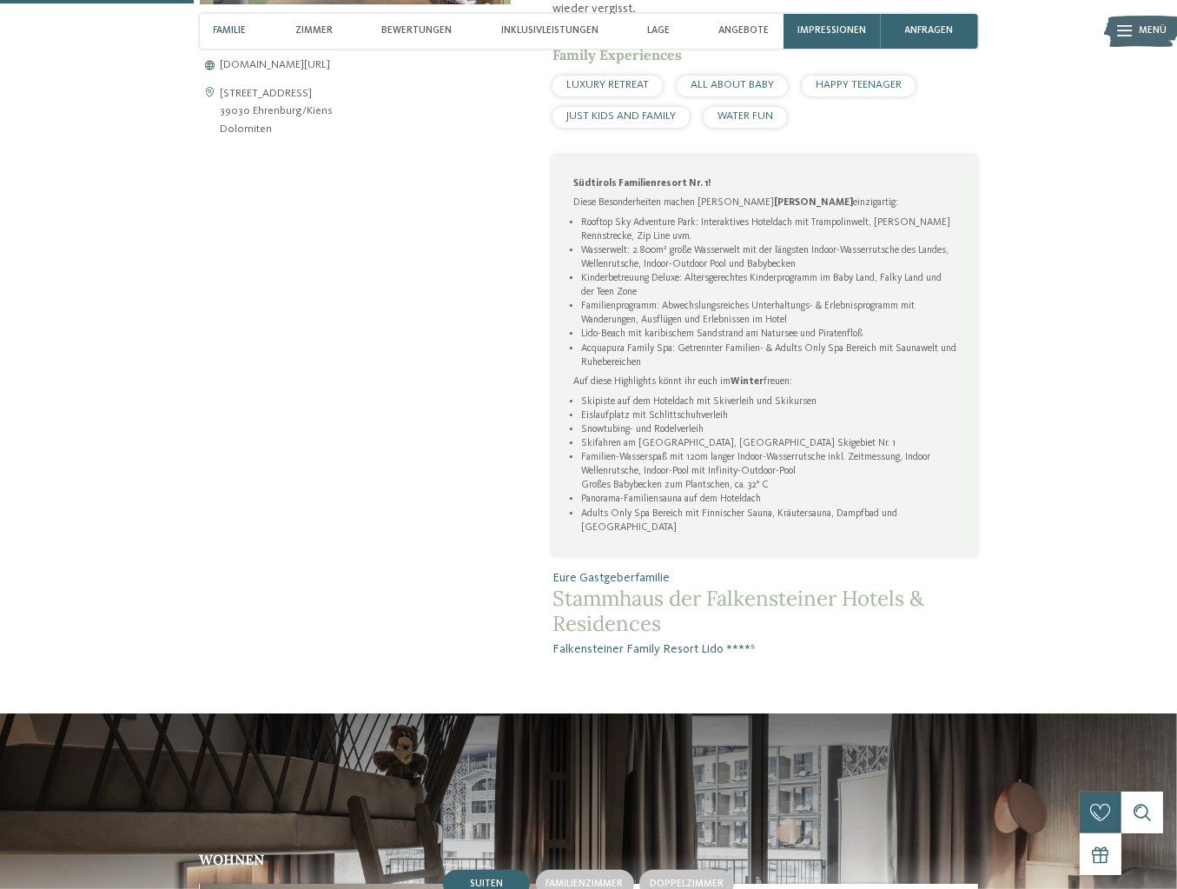
scroll to position [867, 0]
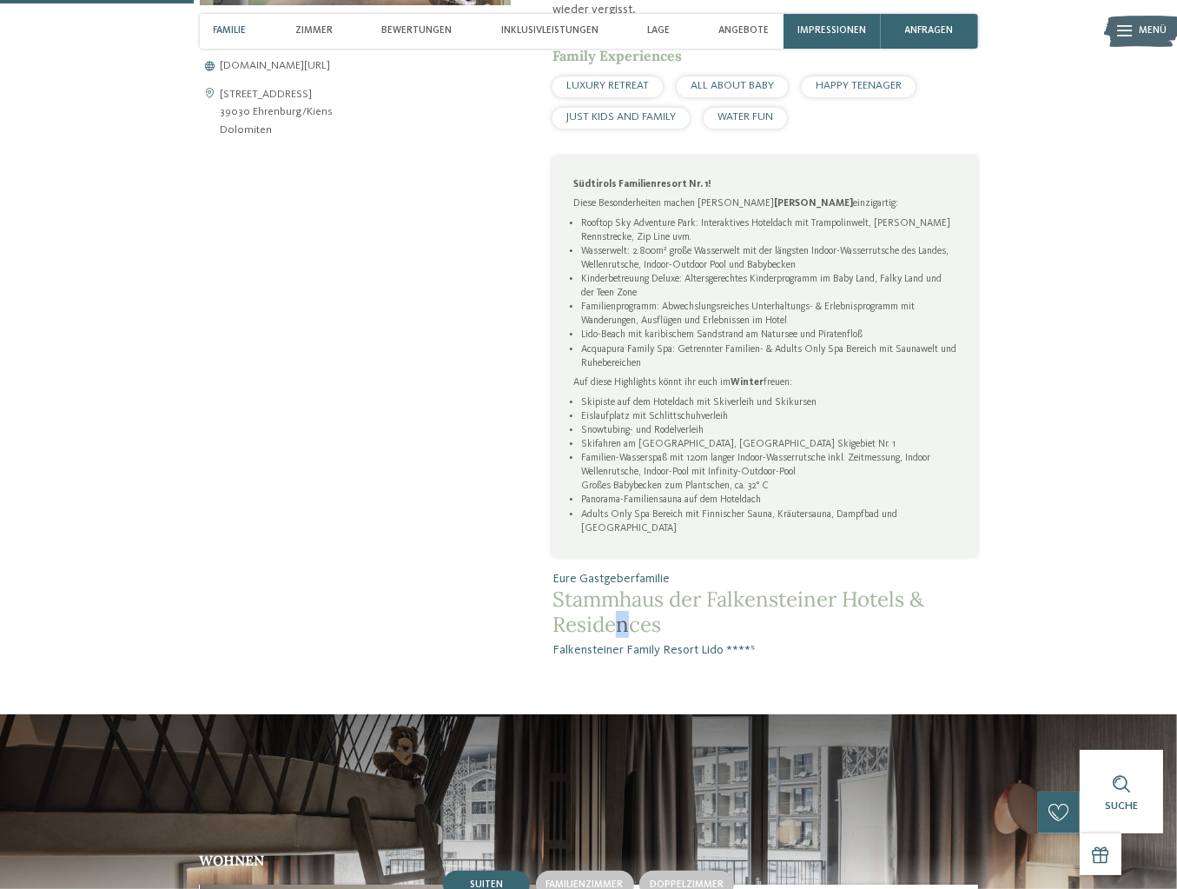
drag, startPoint x: 728, startPoint y: 666, endPoint x: 734, endPoint y: 680, distance: 15.2
click at [734, 638] on span "Stammhaus der Falkensteiner Hotels & Residences" at bounding box center [766, 612] width 426 height 50
drag, startPoint x: 734, startPoint y: 680, endPoint x: 602, endPoint y: 719, distance: 137.7
click at [649, 659] on span "Falkensteiner Family Resort Lido ****ˢ" at bounding box center [766, 649] width 426 height 17
drag, startPoint x: 542, startPoint y: 726, endPoint x: 725, endPoint y: 726, distance: 182.5
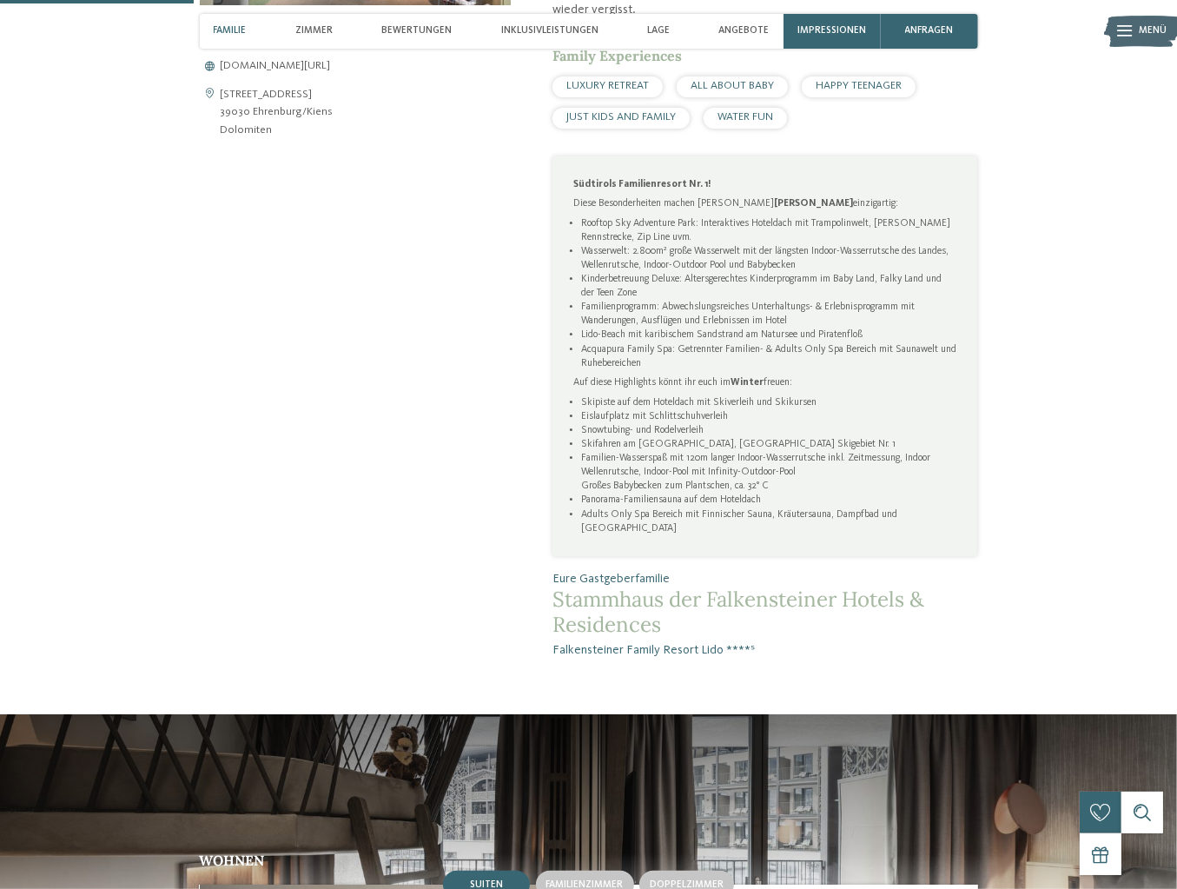
click at [725, 658] on div "Erlebnis der Extraklasse im Falkensteiner Family Resort Lido Ganzjahresskipiste…" at bounding box center [744, 228] width 467 height 858
click at [590, 659] on span "Falkensteiner Family Resort Lido ****ˢ" at bounding box center [766, 649] width 426 height 17
drag, startPoint x: 538, startPoint y: 719, endPoint x: 765, endPoint y: 726, distance: 227.8
click at [765, 658] on div "Erlebnis der Extraklasse im Falkensteiner Family Resort Lido Ganzjahresskipiste…" at bounding box center [744, 228] width 467 height 858
copy span "Falkensteiner Family Resort Lido ****ˢ"
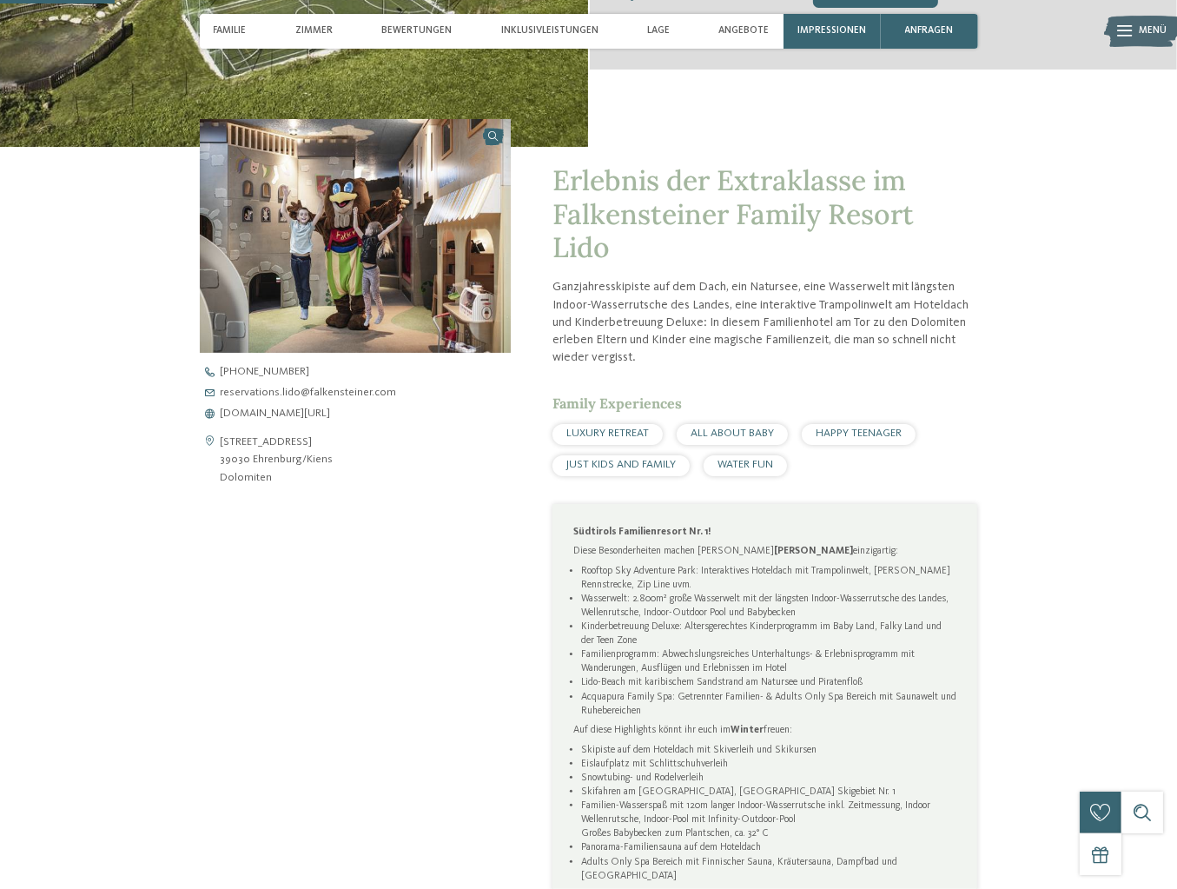
scroll to position [346, 0]
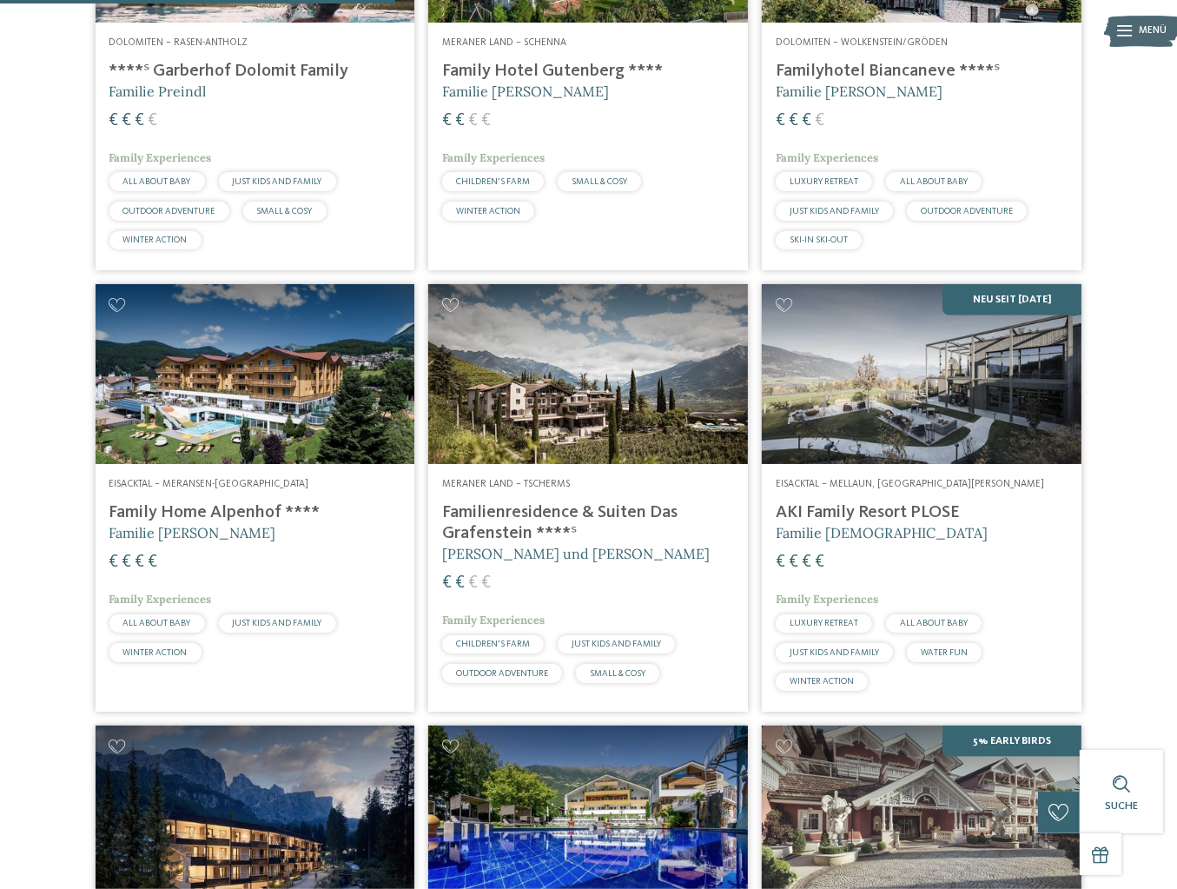
scroll to position [1738, 0]
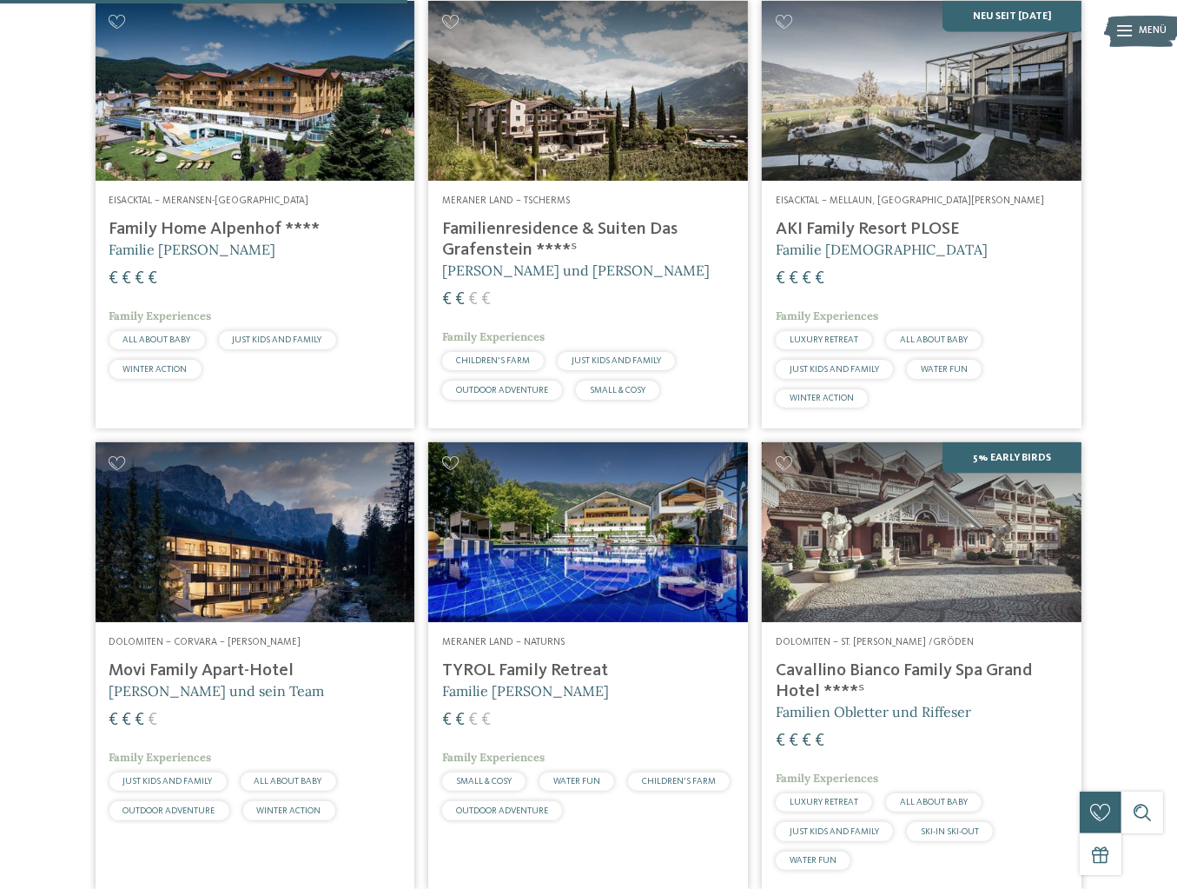
click at [646, 181] on img at bounding box center [588, 91] width 320 height 180
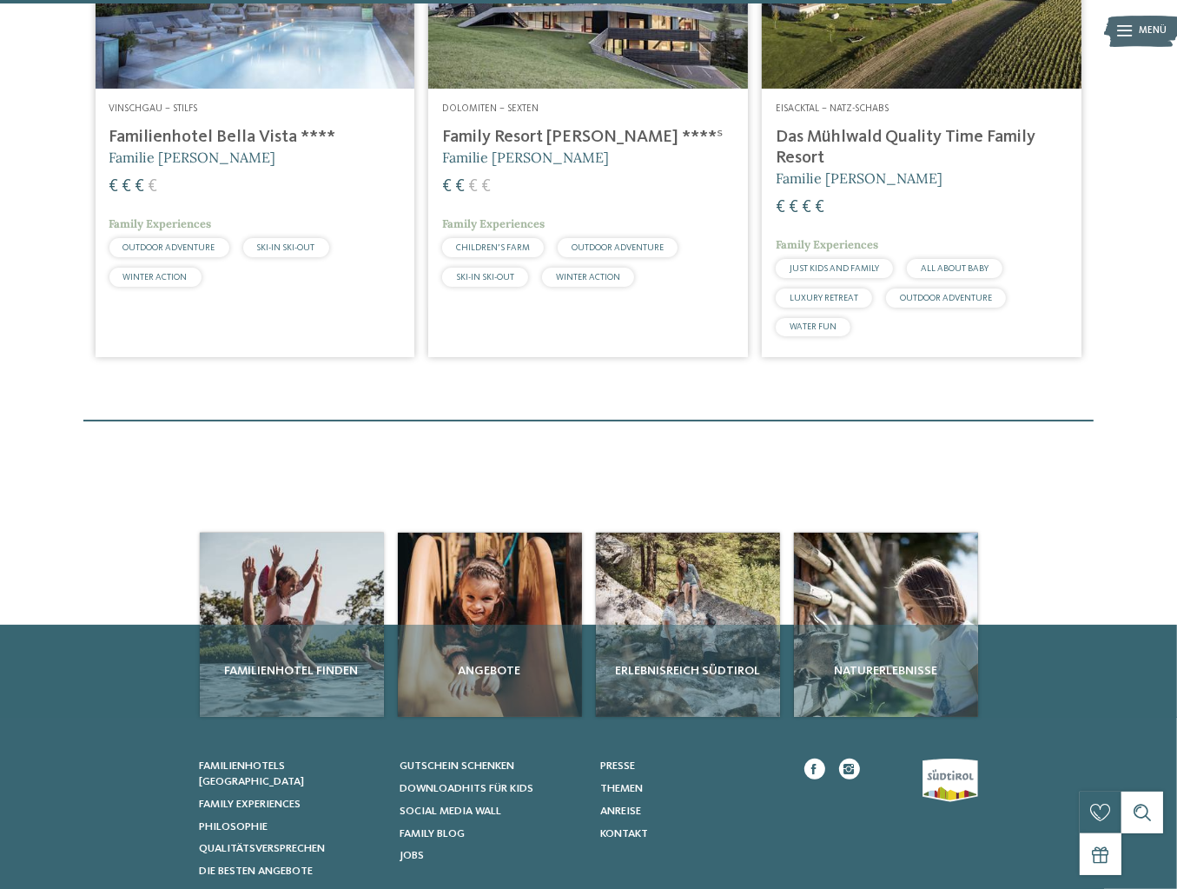
scroll to position [3997, 0]
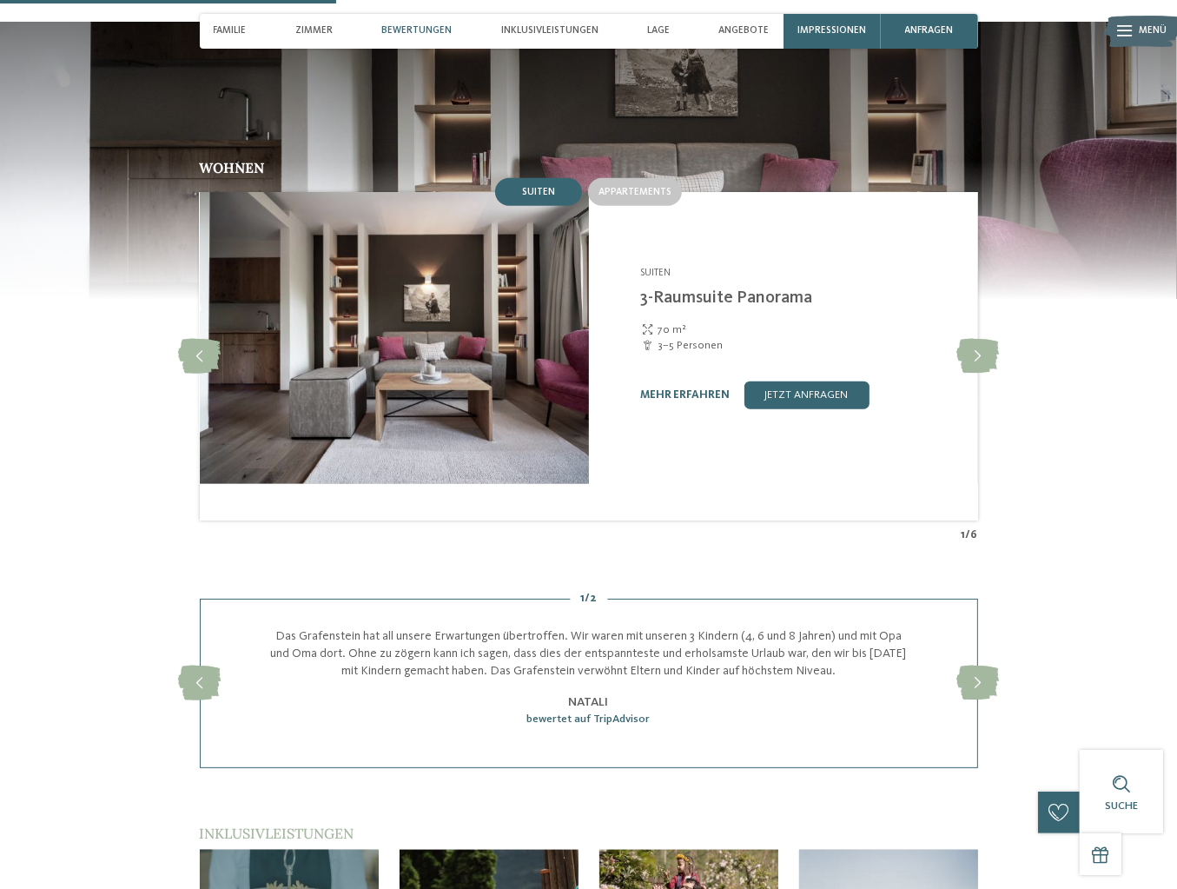
scroll to position [1303, 0]
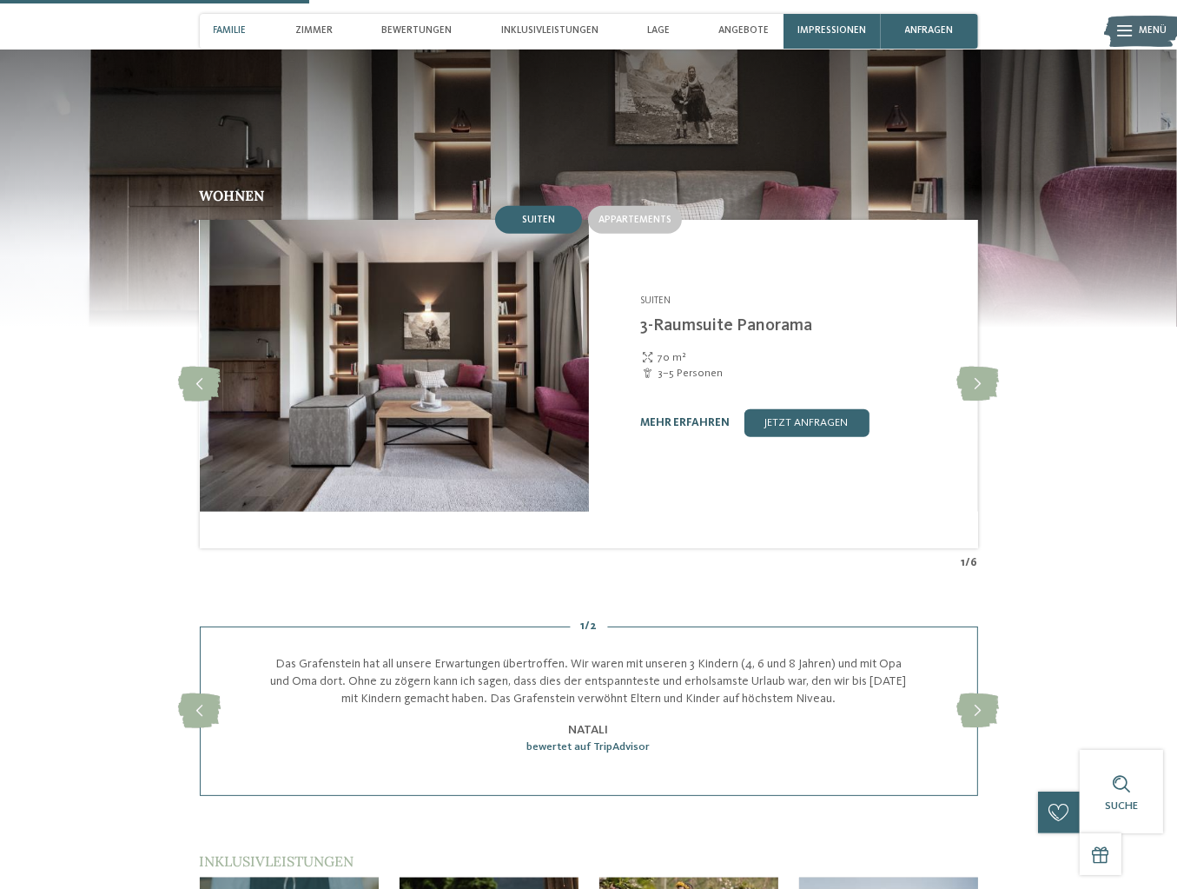
click at [720, 428] on link "mehr erfahren" at bounding box center [685, 422] width 89 height 11
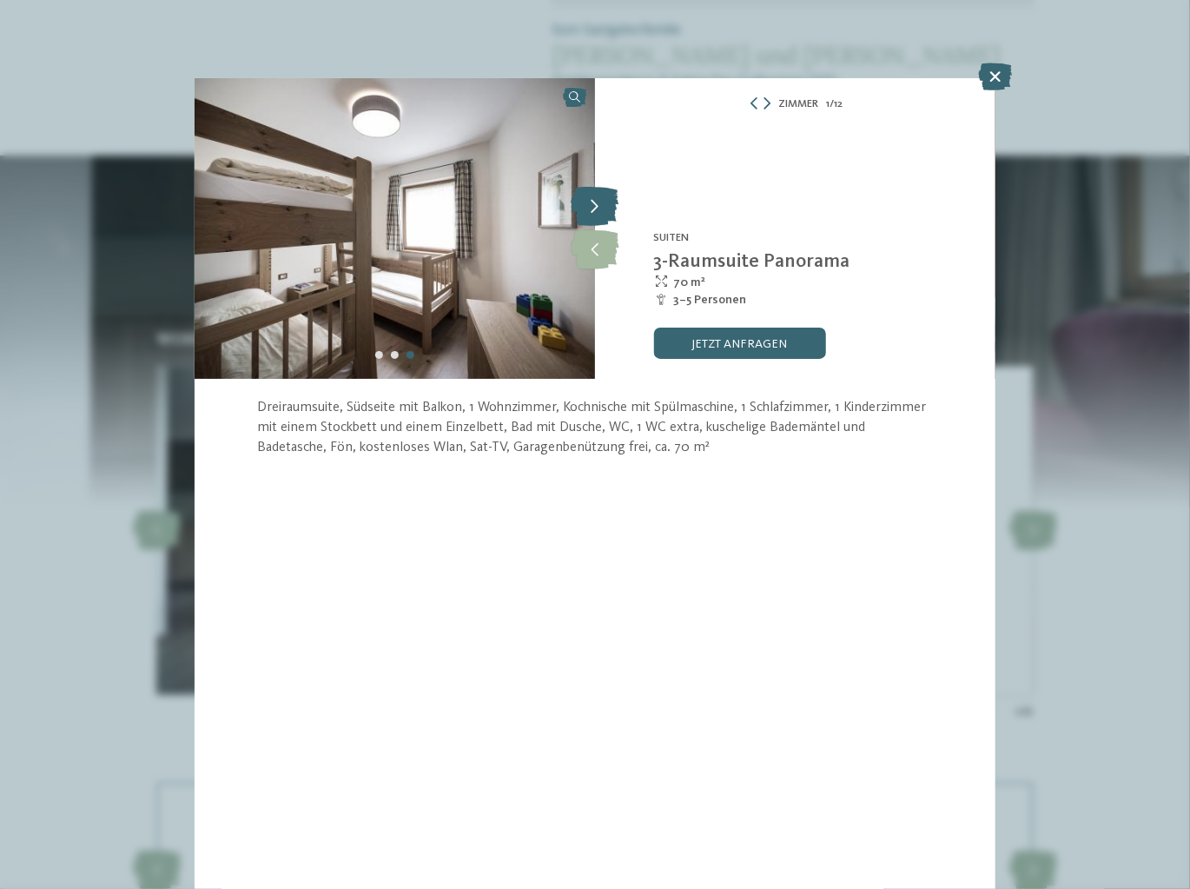
click at [610, 211] on icon at bounding box center [595, 207] width 48 height 39
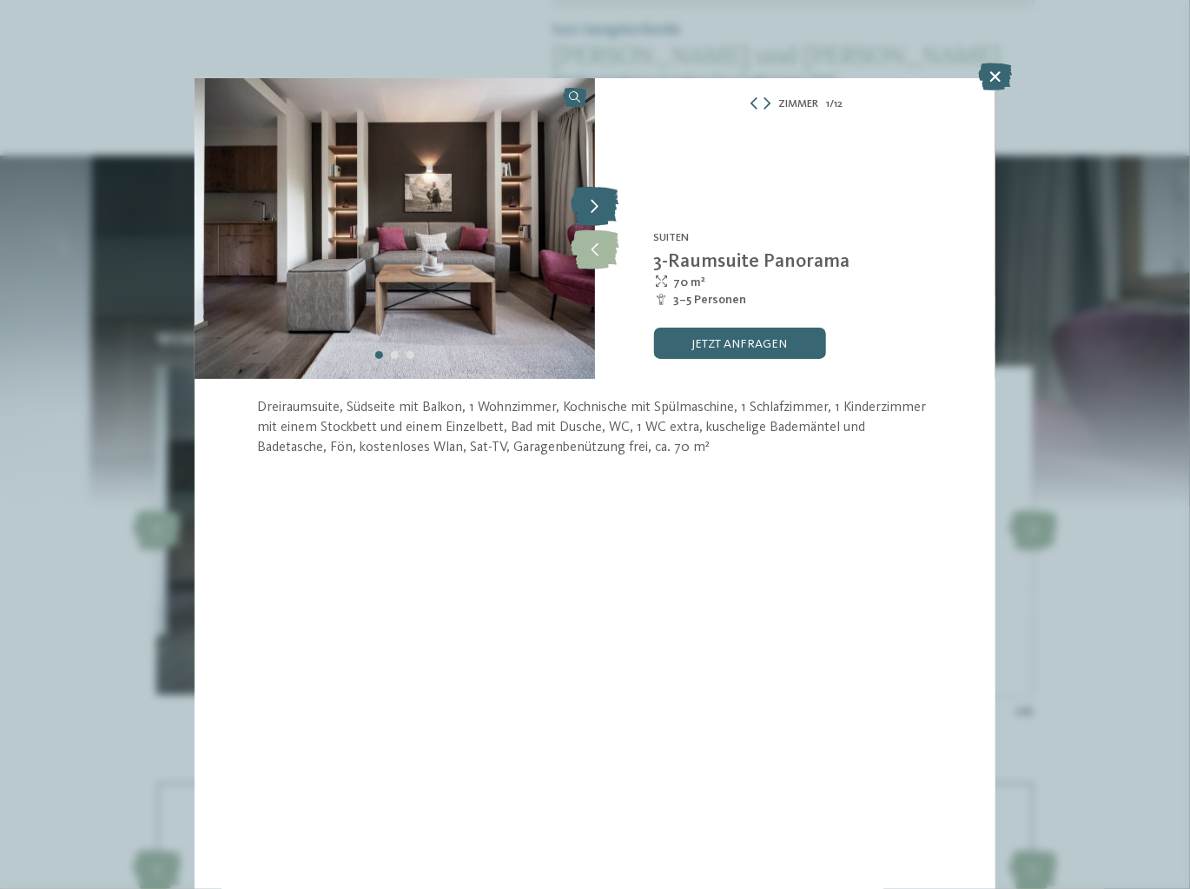
click at [610, 211] on icon at bounding box center [595, 207] width 48 height 39
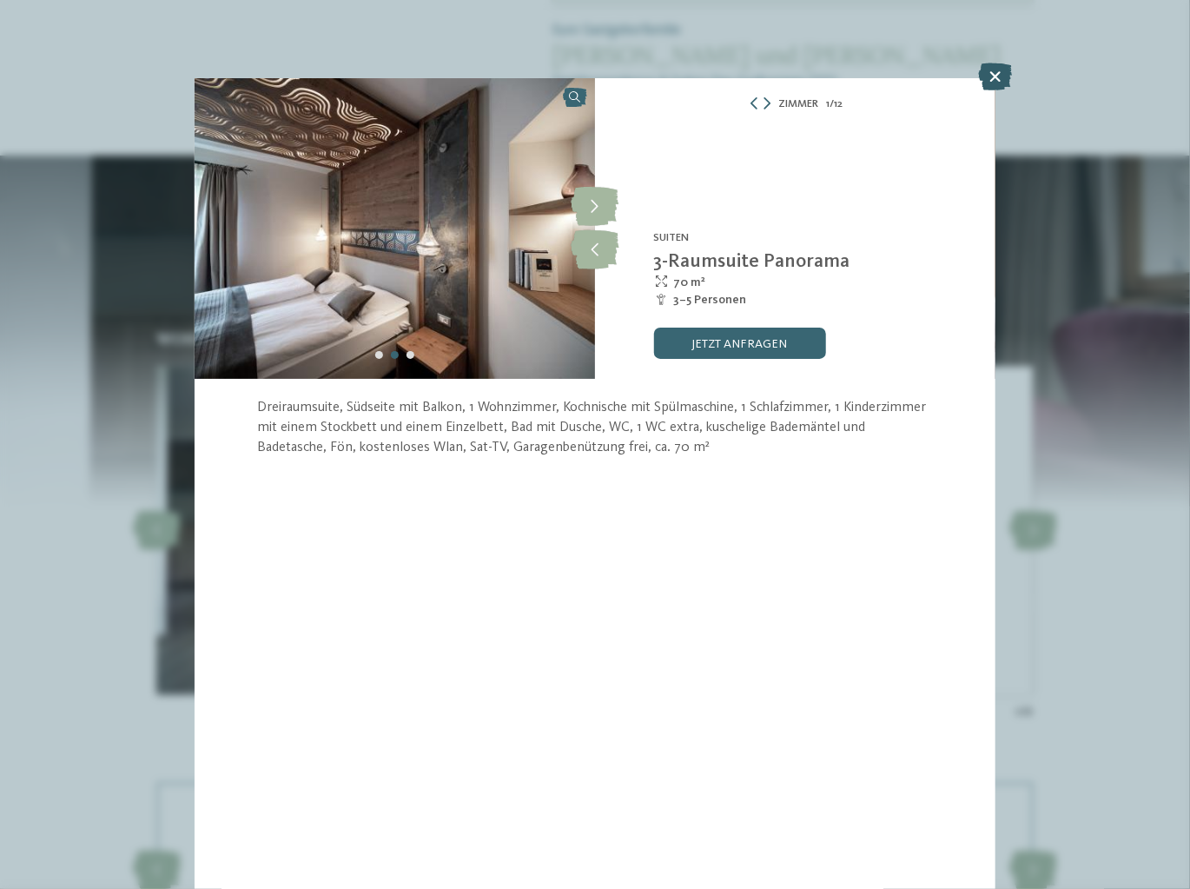
click at [997, 79] on icon at bounding box center [996, 77] width 34 height 28
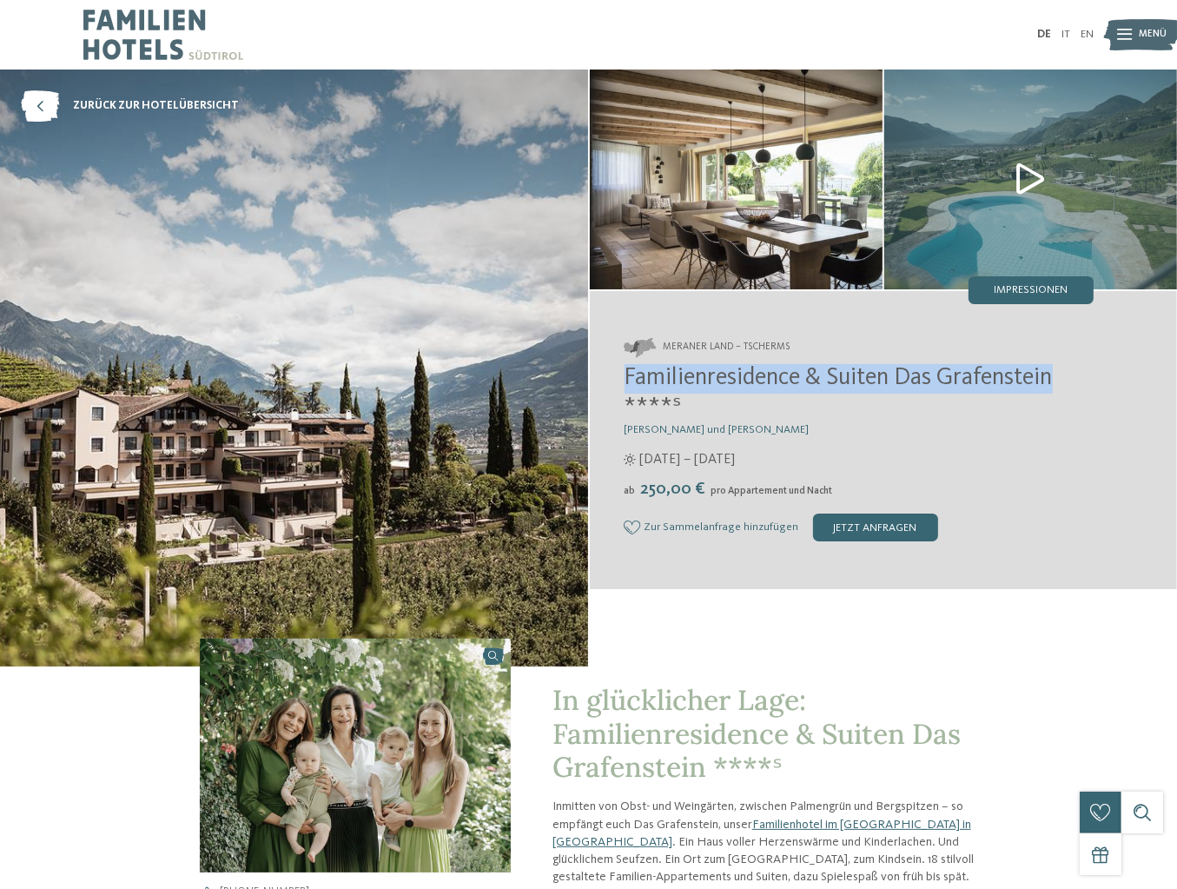
drag, startPoint x: 685, startPoint y: 383, endPoint x: 823, endPoint y: 416, distance: 142.0
click at [823, 416] on div "Familienresidence & Suiten Das Grafenstein ****ˢ Alexandra, Charlotte und Isabe…" at bounding box center [860, 452] width 470 height 177
copy span "Familienresidence & Suiten Das Grafenstein"
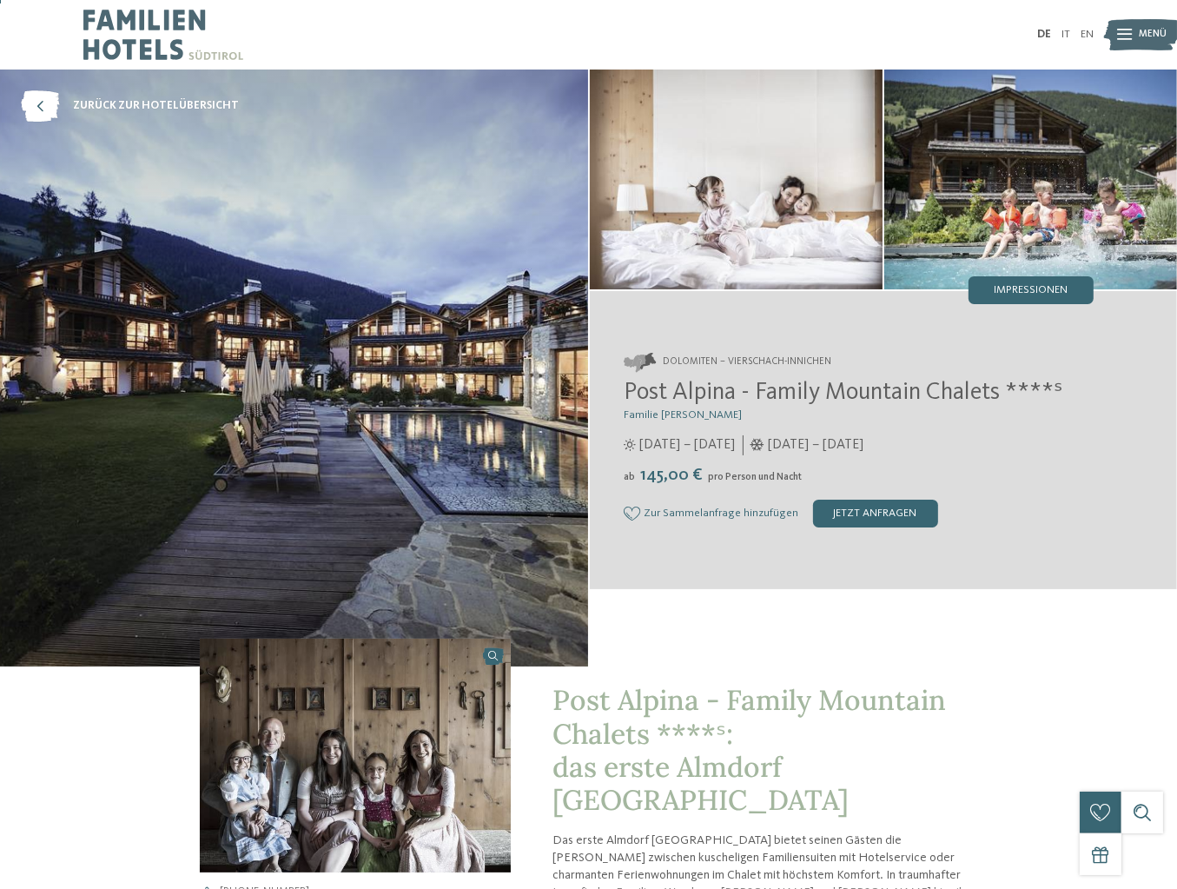
scroll to position [434, 0]
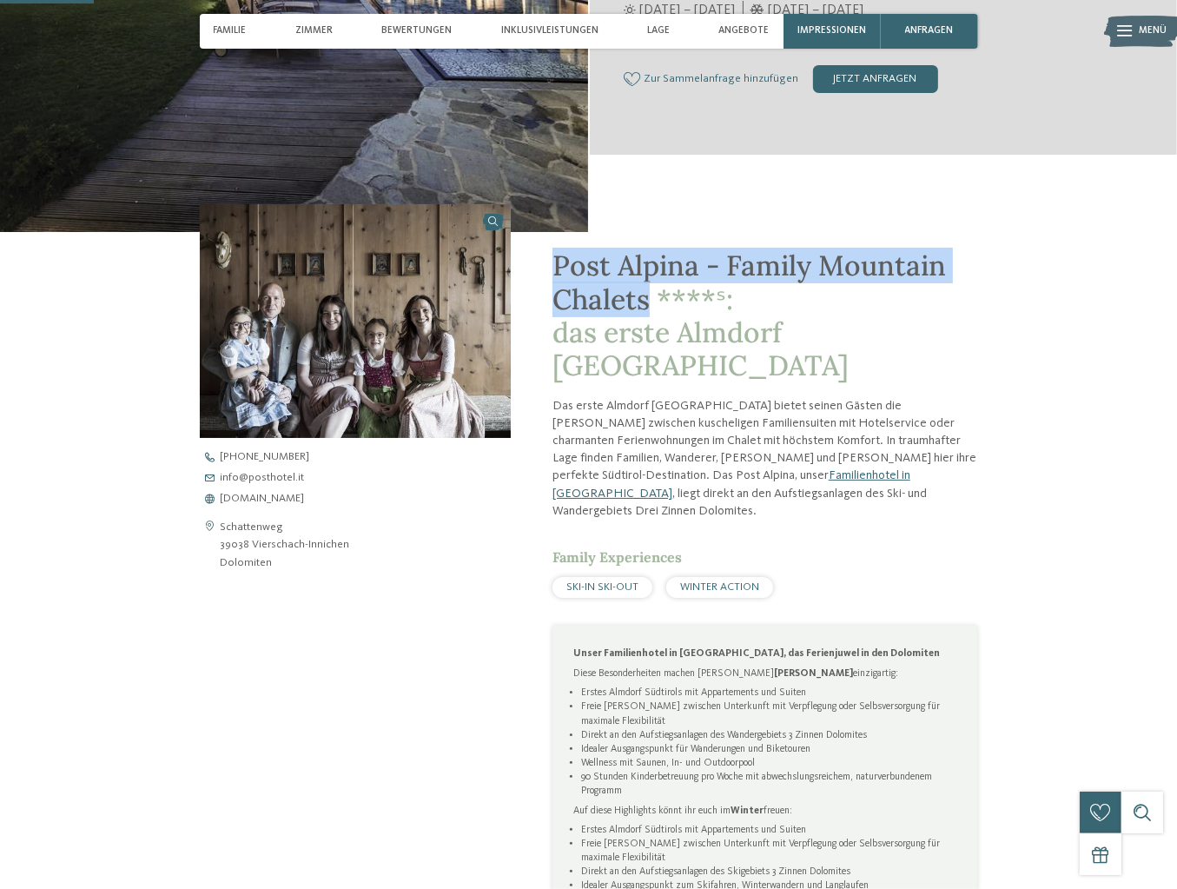
drag, startPoint x: 547, startPoint y: 290, endPoint x: 653, endPoint y: 325, distance: 111.6
click at [653, 325] on span "Post Alpina - Family Mountain Chalets ****ˢ: das erste Almdorf Südtirols" at bounding box center [750, 316] width 394 height 136
copy span "Post Alpina - Family Mountain Chalets"
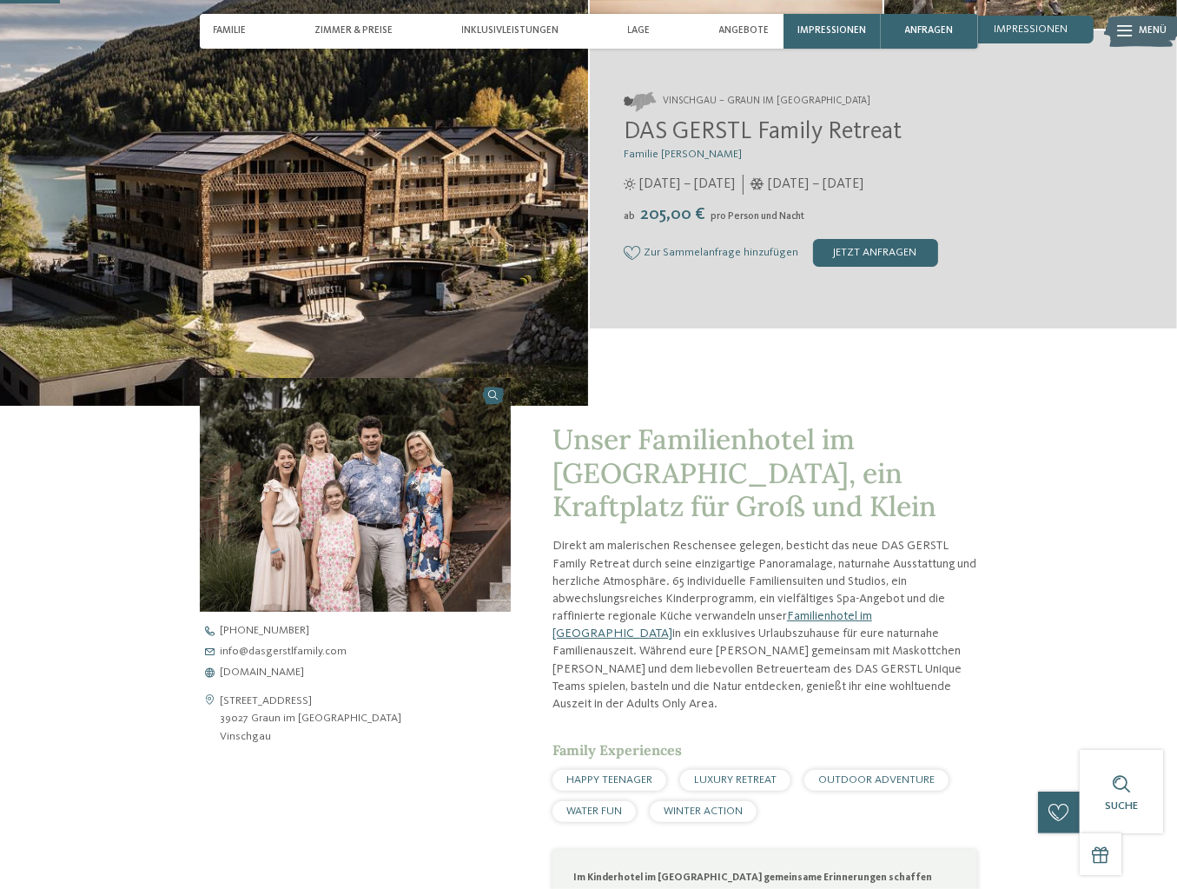
scroll to position [261, 0]
